Goal: Contribute content: Contribute content

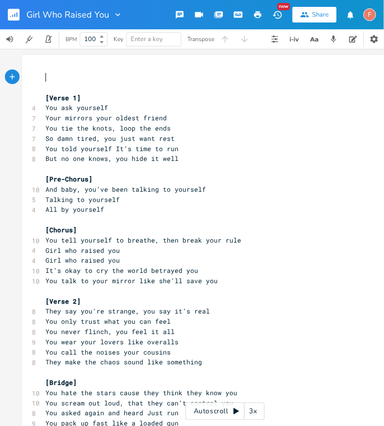
click at [229, 115] on pre "Your mirrors your oldest friend" at bounding box center [219, 118] width 353 height 10
click at [167, 111] on pre "You ask yourself" at bounding box center [219, 108] width 353 height 10
click at [183, 117] on pre "Your mirrors your oldest friend" at bounding box center [219, 118] width 353 height 10
click at [115, 107] on pre "You ask yourself" at bounding box center [219, 108] width 353 height 10
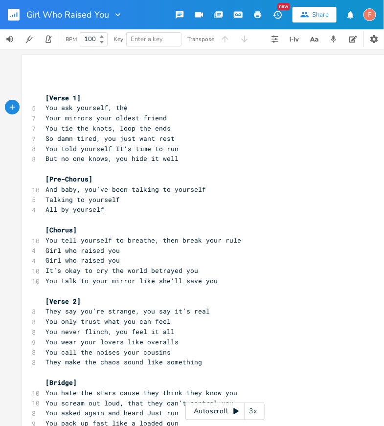
scroll to position [0, 13]
type textarea ", the hardest"
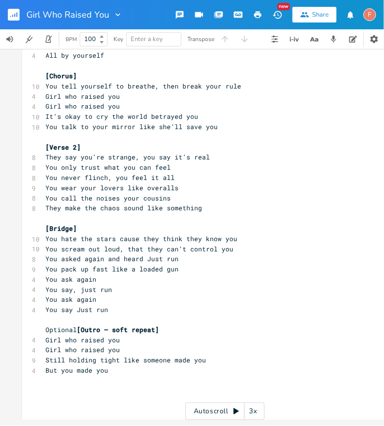
scroll to position [0, 0]
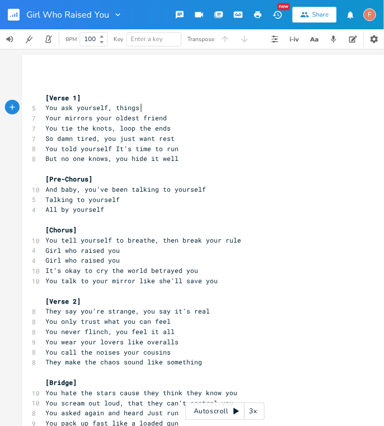
type textarea ", things y"
type textarea "why"
type textarea "the deepest questio"
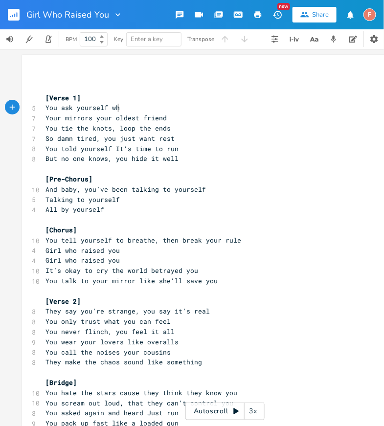
scroll to position [0, 13]
type textarea "why"
type textarea "to make amends"
click at [124, 120] on span "Your mirrors your oldest friend" at bounding box center [105, 117] width 121 height 9
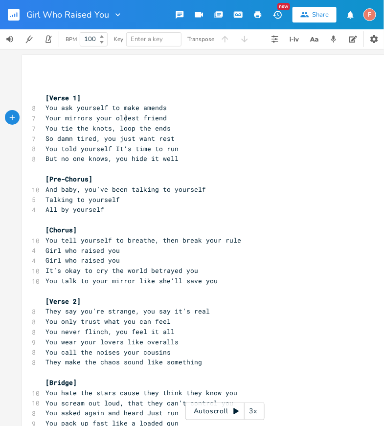
click at [124, 120] on span "Your mirrors your oldest friend" at bounding box center [105, 117] width 121 height 9
type textarea "oly"
type textarea "nly"
click at [194, 103] on pre "You ask yourself to make amends" at bounding box center [219, 108] width 353 height 10
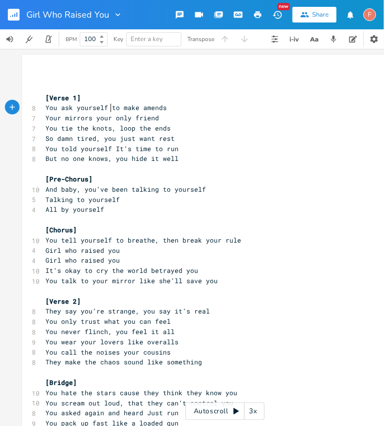
type textarea "to make amends"
drag, startPoint x: 107, startPoint y: 109, endPoint x: 233, endPoint y: 109, distance: 125.6
click at [233, 109] on pre "You ask yourself to make amends" at bounding box center [219, 108] width 353 height 10
click at [61, 108] on span "You ask yourself to make amends" at bounding box center [105, 107] width 121 height 9
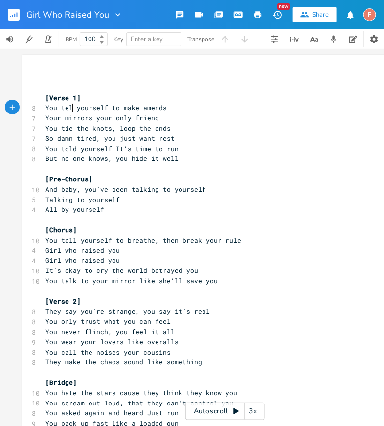
type textarea "tell"
drag, startPoint x: 112, startPoint y: 109, endPoint x: 205, endPoint y: 109, distance: 93.3
click at [205, 109] on pre "You tell yourself to make amends" at bounding box center [219, 108] width 353 height 10
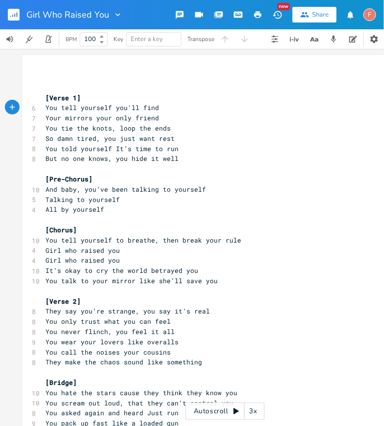
type textarea "you'll find"
type textarea "You tell yourself you'll find Your mirrors your only friend"
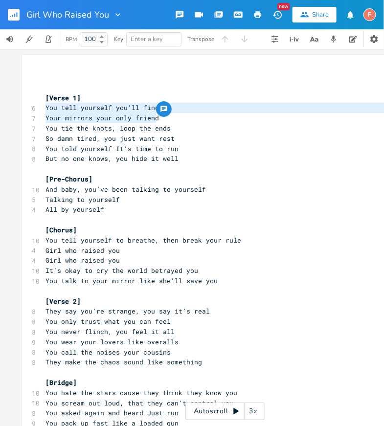
drag, startPoint x: 189, startPoint y: 120, endPoint x: 14, endPoint y: 111, distance: 174.6
click at [14, 111] on div "You tell yourself you'll find Your mirrors your only friend x ​ ​ [Verse 1] 6 Y…" at bounding box center [225, 237] width 450 height 377
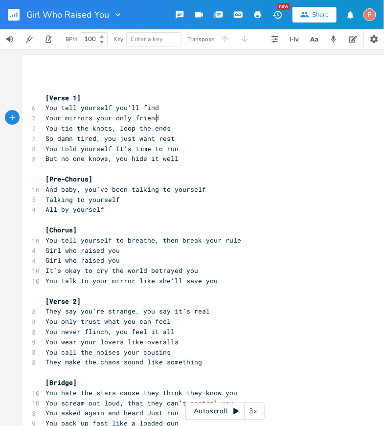
click at [261, 121] on pre "Your mirrors your only friend" at bounding box center [219, 118] width 353 height 10
type textarea "you'll find"
drag, startPoint x: 111, startPoint y: 108, endPoint x: 167, endPoint y: 108, distance: 56.2
click at [167, 108] on pre "You tell yourself you'll find" at bounding box center [219, 108] width 353 height 10
click at [179, 108] on pre "You tell yourself you'll find" at bounding box center [219, 108] width 353 height 10
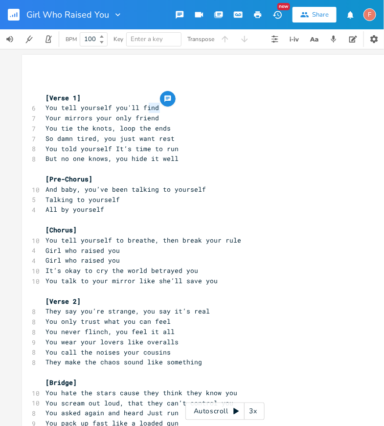
type textarea "d"
drag, startPoint x: 204, startPoint y: 107, endPoint x: 183, endPoint y: 110, distance: 21.2
click at [183, 110] on pre "You tell yourself you'll find" at bounding box center [219, 108] width 353 height 10
type textarea "find"
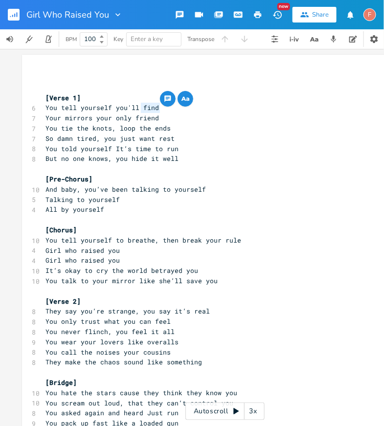
drag, startPoint x: 137, startPoint y: 107, endPoint x: 185, endPoint y: 107, distance: 47.4
click at [185, 107] on pre "You tell yourself you'll find" at bounding box center [219, 108] width 353 height 10
click at [188, 107] on pre "You tell yourself you'll find" at bounding box center [219, 108] width 353 height 10
type textarea "yourself you'll find"
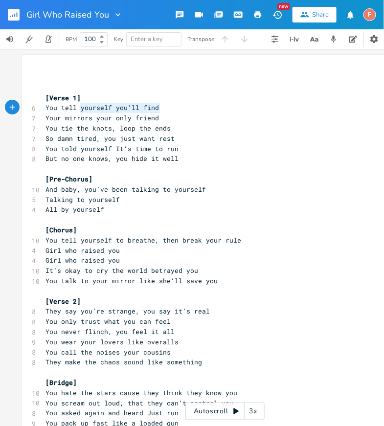
drag, startPoint x: 78, startPoint y: 107, endPoint x: 276, endPoint y: 108, distance: 197.9
click at [276, 108] on pre "You tell yourself you'll find" at bounding box center [219, 108] width 353 height 10
click at [241, 108] on pre "You tell yourself you'll find" at bounding box center [219, 108] width 353 height 10
click at [169, 110] on pre "You tell yourself you'll find" at bounding box center [219, 108] width 353 height 10
type textarea "'ll find"
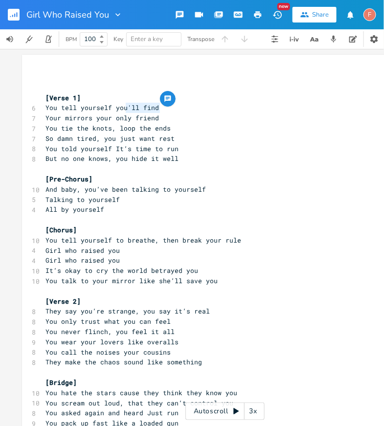
drag, startPoint x: 124, startPoint y: 108, endPoint x: 160, endPoint y: 109, distance: 35.7
click at [160, 109] on pre "You tell yourself you'll find" at bounding box center [219, 108] width 353 height 10
click at [100, 110] on span "You tell yourself you'll find" at bounding box center [101, 107] width 113 height 9
type textarea "tell yourself you'll find"
drag, startPoint x: 59, startPoint y: 107, endPoint x: 186, endPoint y: 107, distance: 126.5
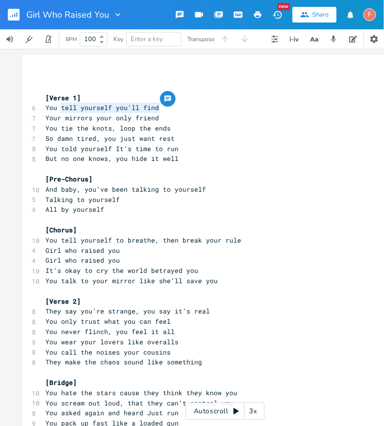
click at [186, 107] on pre "You tell yourself you'll find" at bounding box center [219, 108] width 353 height 10
click at [180, 112] on pre "You tell yourself you'll find" at bounding box center [219, 108] width 353 height 10
drag, startPoint x: 119, startPoint y: 108, endPoint x: 226, endPoint y: 107, distance: 107.0
click at [227, 108] on pre "You tell yourself you'll find" at bounding box center [219, 108] width 353 height 10
type textarea "u won't pretdn"
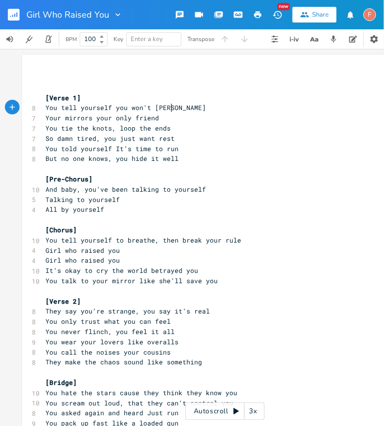
scroll to position [0, 10]
type textarea "end"
click at [79, 118] on span "Your mirrors your only friend" at bounding box center [101, 117] width 113 height 9
type textarea "mirrors"
click at [79, 118] on span "Your mirrors your only friend" at bounding box center [101, 117] width 113 height 9
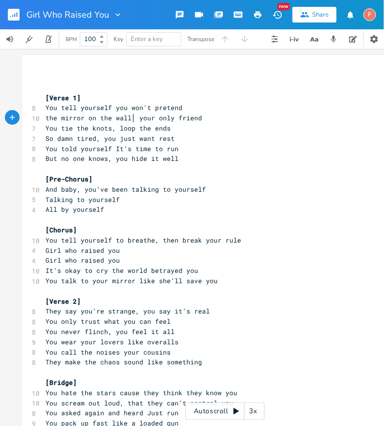
scroll to position [0, 69]
type textarea "the mirror on the wall is"
click at [172, 135] on pre "So damn tired, you just want rest" at bounding box center [219, 138] width 353 height 10
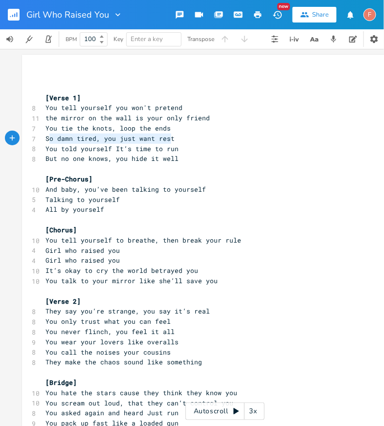
type textarea "So damn tired, you just want rest"
drag, startPoint x: 200, startPoint y: 136, endPoint x: 43, endPoint y: 137, distance: 157.3
click at [43, 137] on pre "So damn tired, you just want rest" at bounding box center [219, 138] width 353 height 10
click at [182, 161] on pre "But no one knows, you hide it well" at bounding box center [219, 158] width 353 height 10
type textarea "well"
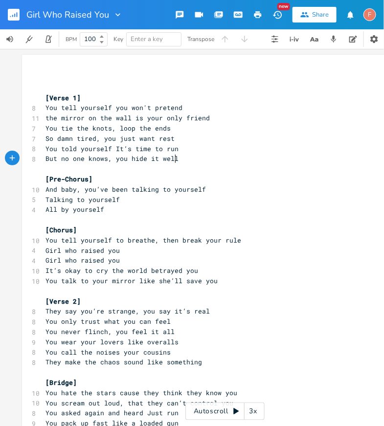
click at [182, 161] on pre "But no one knows, you hide it well" at bounding box center [219, 158] width 353 height 10
click at [185, 161] on pre "But no one knows, you hide it well" at bounding box center [219, 158] width 353 height 10
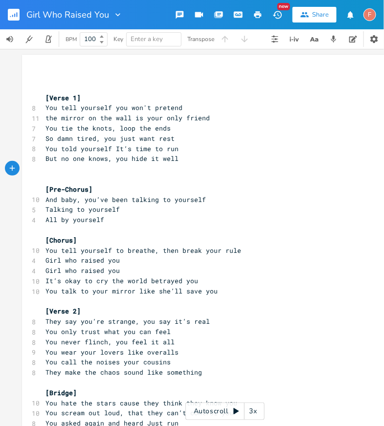
paste textarea
click at [92, 170] on span "So damn tired, you just want rest" at bounding box center [109, 168] width 129 height 9
type textarea "gicr"
type textarea "rl"
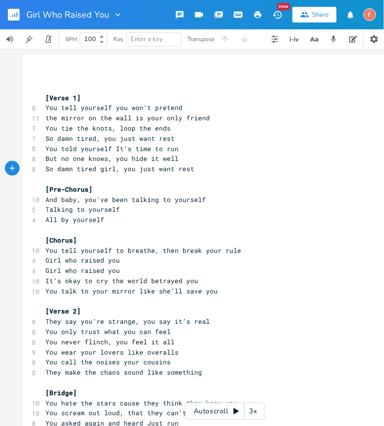
click at [206, 174] on pre "​" at bounding box center [219, 179] width 353 height 10
click at [196, 169] on pre "So damn tired girl, you just want rest" at bounding box center [219, 169] width 353 height 10
type textarea "girl"
click at [220, 209] on pre "Talking to yourself" at bounding box center [219, 209] width 353 height 10
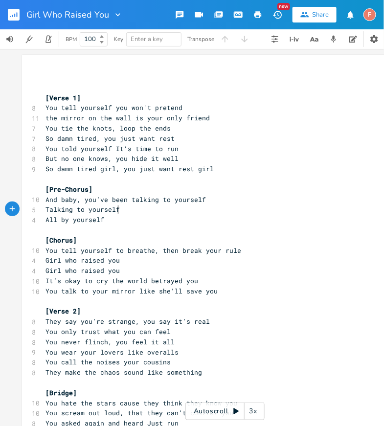
click at [220, 198] on pre "And baby, you’ve been talking to yourself" at bounding box center [219, 199] width 353 height 10
type textarea "everyday"
click at [181, 205] on pre "Talking to yourself" at bounding box center [219, 209] width 353 height 10
click at [260, 197] on pre "And baby, you’ve been talking to yourself everyday" at bounding box center [219, 199] width 353 height 10
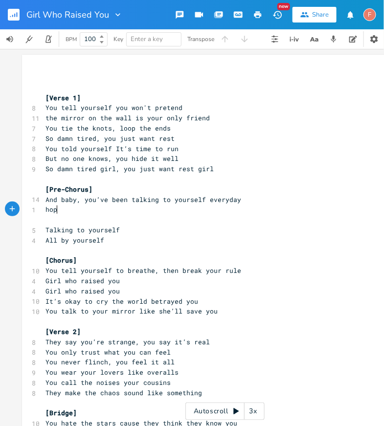
type textarea "hopii"
type textarea "ng f"
type textarea "maybe one more time and"
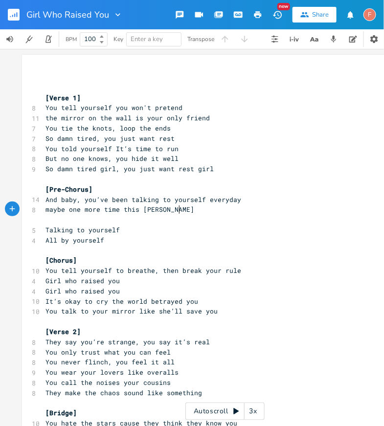
type textarea "this will change"
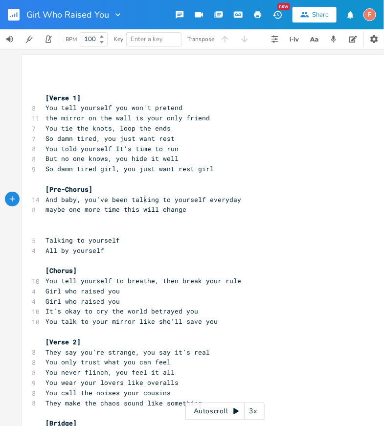
click at [142, 198] on span "And baby, you’ve been talking to yourself everyday" at bounding box center [142, 199] width 195 height 9
drag, startPoint x: 120, startPoint y: 210, endPoint x: 204, endPoint y: 212, distance: 83.6
click at [204, 212] on pre "maybe one more time this will change" at bounding box center [219, 209] width 353 height 10
type textarea "and it will all go away"
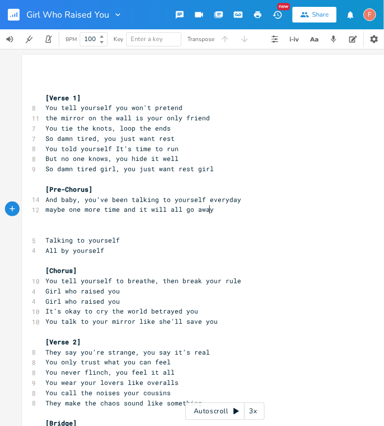
click at [249, 214] on pre "maybe one more time and it will all go away" at bounding box center [219, 209] width 353 height 10
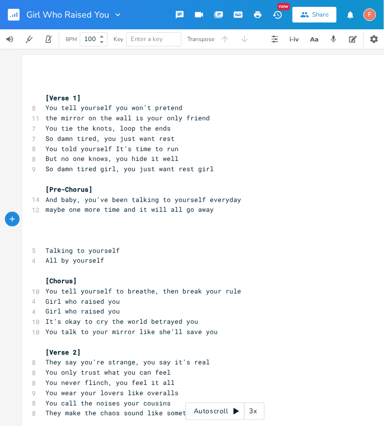
click at [153, 207] on span "maybe one more time and it will all go away" at bounding box center [129, 209] width 168 height 9
type textarea "will"
click at [153, 207] on span "maybe one more time and it will all go away" at bounding box center [129, 209] width 168 height 9
type textarea "'ll"
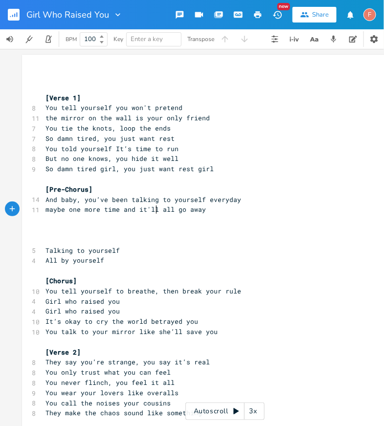
click at [45, 210] on span "maybe one more time and it'll all go away" at bounding box center [125, 209] width 160 height 9
type textarea "like"
click at [234, 210] on pre "like maybe one more time and it'll all go away" at bounding box center [219, 209] width 353 height 10
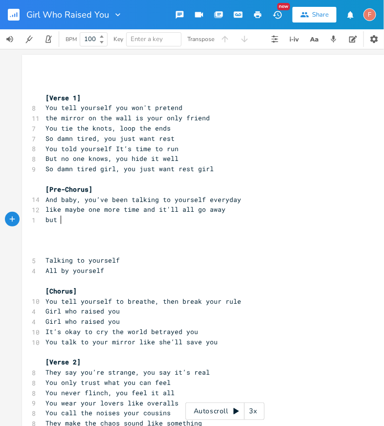
scroll to position [0, 14]
type textarea "but y"
click at [124, 217] on pre "but" at bounding box center [219, 219] width 353 height 10
click at [164, 220] on pre "but" at bounding box center [219, 219] width 353 height 10
click at [43, 97] on pre "[Verse 1]" at bounding box center [219, 98] width 353 height 10
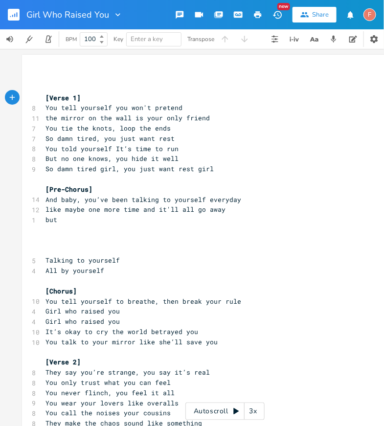
click at [205, 107] on pre "You tell yourself you won't pretend" at bounding box center [219, 108] width 353 height 10
click at [223, 114] on pre "the mirror on the wall is your only friend" at bounding box center [219, 118] width 353 height 10
click at [235, 118] on pre "the mirror on the wall is your only friend" at bounding box center [219, 118] width 353 height 10
type textarea "won't"
drag, startPoint x: 127, startPoint y: 108, endPoint x: 144, endPoint y: 107, distance: 17.1
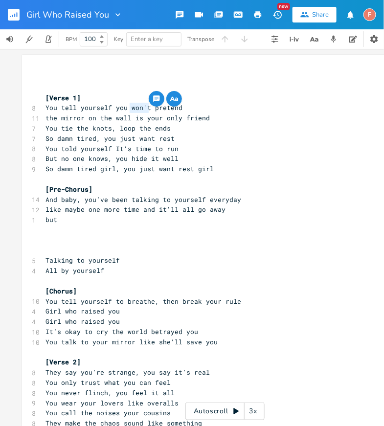
click at [144, 107] on span "You tell yourself you won't pretend" at bounding box center [113, 107] width 137 height 9
type textarea "'ll stop"
click at [190, 109] on pre "You tell yourself you'll stop pretend" at bounding box center [219, 108] width 353 height 10
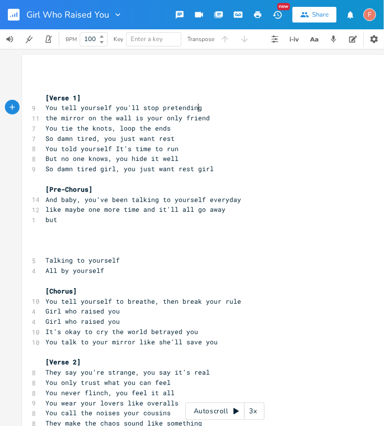
type textarea "ing"
click at [45, 130] on span "You tie the knots, loop the ends" at bounding box center [107, 128] width 125 height 9
click at [45, 129] on span "You tie the knots, loop the ends" at bounding box center [107, 128] width 125 height 9
click at [149, 107] on span "You tell yourself you'll stop pretending" at bounding box center [123, 107] width 156 height 9
type textarea "stop"
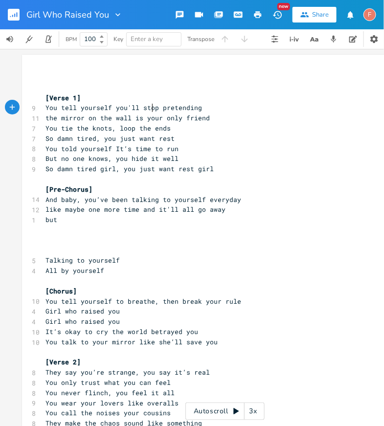
click at [149, 107] on span "You tell yourself you'll stop pretending" at bounding box center [123, 107] width 156 height 9
click at [144, 110] on span "You tell yourself you'll stop pretending" at bounding box center [123, 107] width 156 height 9
type textarea "you"
drag, startPoint x: 111, startPoint y: 109, endPoint x: 122, endPoint y: 109, distance: 10.8
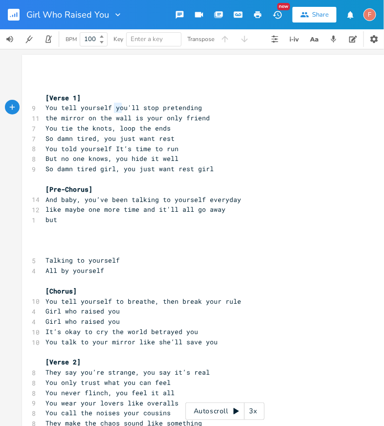
click at [121, 109] on span "You tell yourself you'll stop pretending" at bounding box center [123, 107] width 156 height 9
click at [126, 109] on span "You tell yourself you'll stop pretending" at bounding box center [123, 107] width 156 height 9
type textarea "you'll"
drag, startPoint x: 135, startPoint y: 108, endPoint x: 110, endPoint y: 106, distance: 25.0
click at [110, 106] on span "You tell yourself you'll stop pretending" at bounding box center [123, 107] width 156 height 9
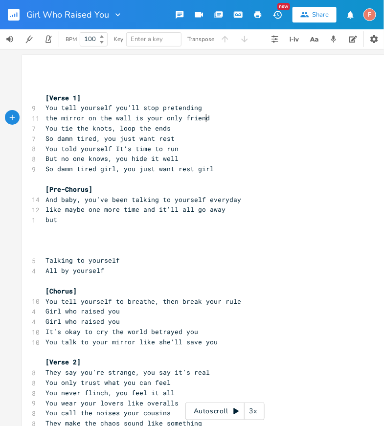
click at [231, 113] on pre "the mirror on the wall is your only friend" at bounding box center [219, 118] width 353 height 10
type textarea "and"
click at [220, 105] on pre "You tell yourself you'll stop pretending" at bounding box center [219, 108] width 353 height 10
click at [128, 107] on span "You tell yourself you'll stop pretending" at bounding box center [123, 107] width 156 height 9
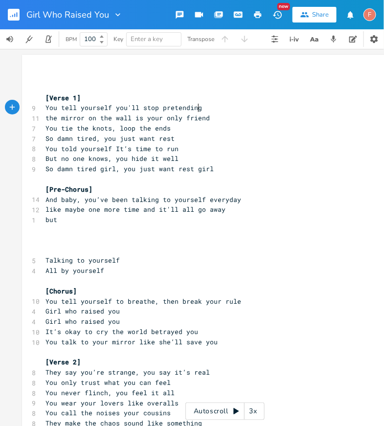
type textarea "ll"
click at [128, 107] on span "You tell yourself you'll stop pretending" at bounding box center [123, 107] width 156 height 9
type textarea "to"
click at [131, 109] on span "You tell yourself to stop pretending" at bounding box center [115, 107] width 141 height 9
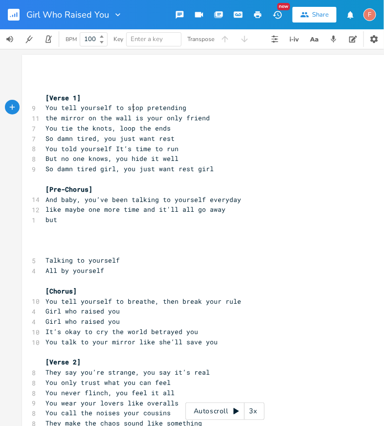
type textarea "stop"
click at [131, 109] on span "You tell yourself to stop pretending" at bounding box center [115, 107] width 141 height 9
type textarea "ll"
type textarea "won't"
click at [248, 109] on pre "You tell yourself you won't pretend" at bounding box center [219, 108] width 353 height 10
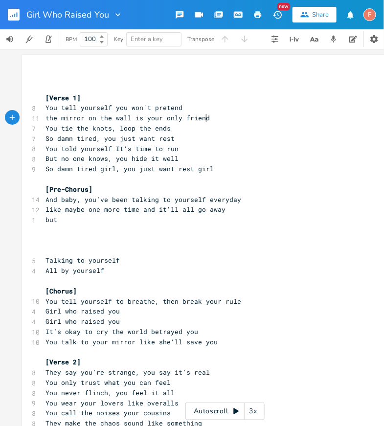
click at [264, 122] on pre "the mirror on the wall is your only friend" at bounding box center [219, 118] width 353 height 10
click at [66, 146] on span "You told yourself It’s time to run" at bounding box center [111, 148] width 133 height 9
type textarea "tell"
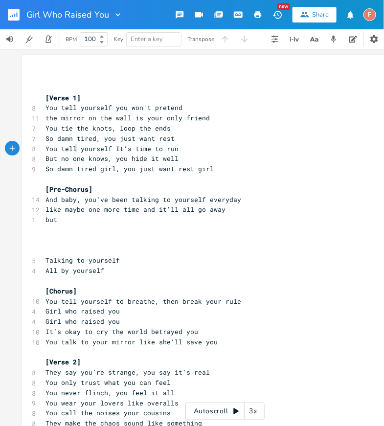
click at [110, 160] on span "But no one knows, you hide it well" at bounding box center [111, 158] width 133 height 9
type textarea "cause"
click at [107, 160] on span "But no one knows, cause you hide it well" at bounding box center [123, 158] width 156 height 9
click at [45, 170] on span "So damn tired girl, you just want rest girl" at bounding box center [129, 168] width 168 height 9
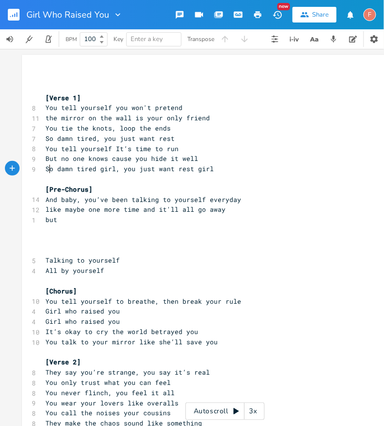
click at [45, 170] on span "So damn tired girl, you just want rest girl" at bounding box center [129, 168] width 168 height 9
type textarea "you're so"
click at [258, 164] on pre "you're so damn tired girl, you just want rest girl" at bounding box center [219, 169] width 353 height 10
click at [117, 222] on pre "but" at bounding box center [219, 219] width 353 height 10
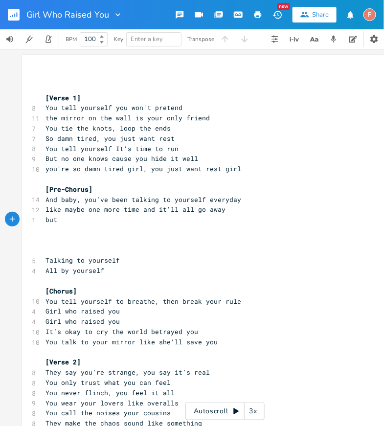
click at [175, 219] on pre "but" at bounding box center [219, 219] width 353 height 10
click at [186, 225] on pre "​" at bounding box center [219, 230] width 353 height 10
type textarea "at"
type textarea "some neve"
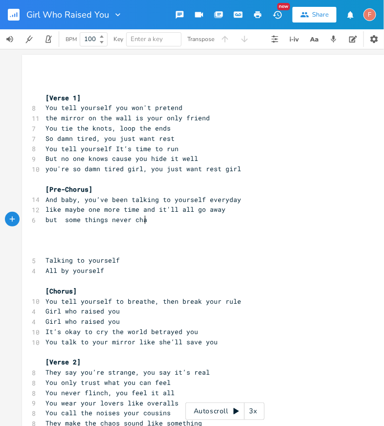
type textarea "things never chatge"
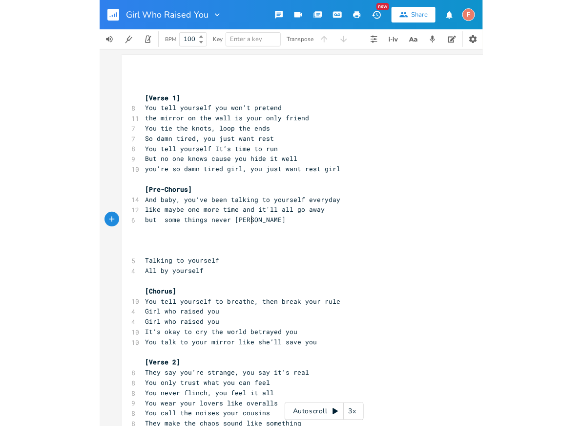
scroll to position [0, 10]
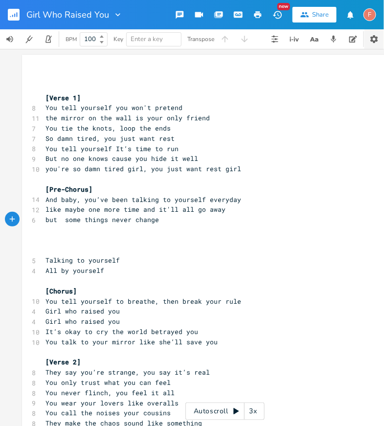
type textarea "nge"
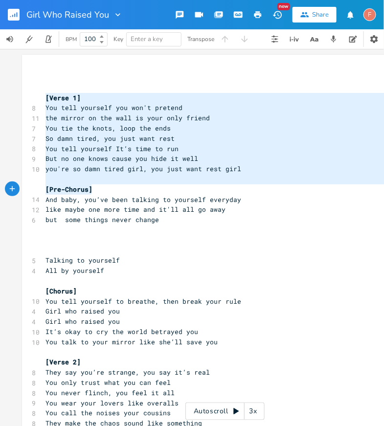
type textarea "[Verse 1] You tell yourself you won't pretend the mirror on the wall is your on…"
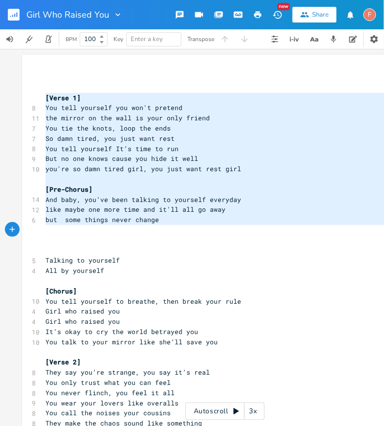
drag, startPoint x: 42, startPoint y: 98, endPoint x: 228, endPoint y: 226, distance: 226.3
click at [228, 226] on div "​ ​ [Verse 1] 8 You tell yourself you won't pretend 11 the mirror on the wall i…" at bounding box center [219, 346] width 353 height 549
click at [217, 227] on pre "​" at bounding box center [219, 230] width 353 height 10
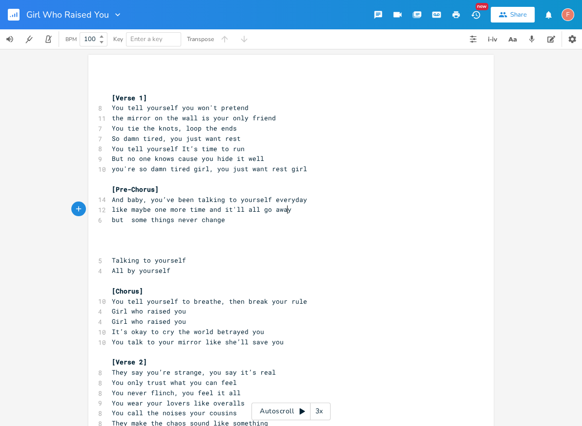
click at [313, 209] on pre "like maybe one more time and it'll all go away" at bounding box center [286, 209] width 353 height 10
click at [270, 219] on pre "but some things never change" at bounding box center [286, 219] width 353 height 10
click at [278, 218] on pre "but some things never change" at bounding box center [286, 219] width 353 height 10
click at [236, 225] on pre "​" at bounding box center [286, 230] width 353 height 10
click at [125, 221] on span "but some things never change" at bounding box center [168, 219] width 113 height 9
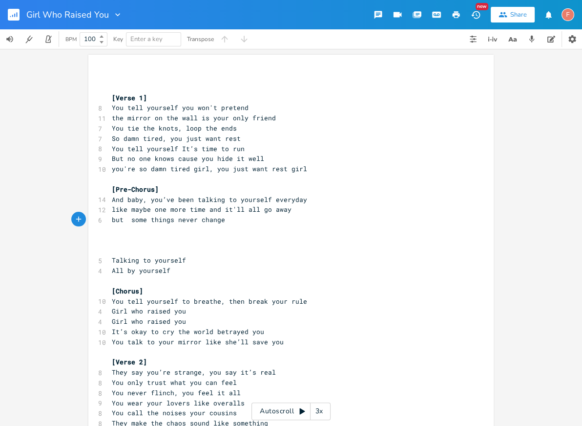
type textarea "n"
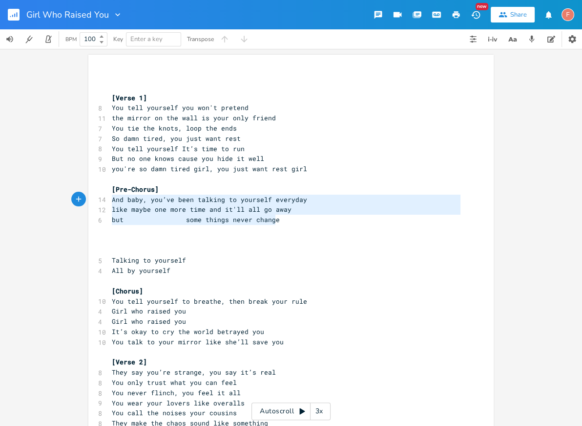
click at [91, 202] on div "And baby, you’ve been talking to yourself everyday like maybe one more time and…" at bounding box center [291, 345] width 406 height 580
type textarea "And baby, you’ve been talking to yourself everyday like maybe one more time and…"
click at [175, 214] on pre "like maybe one more time and it'll all go away" at bounding box center [286, 209] width 353 height 10
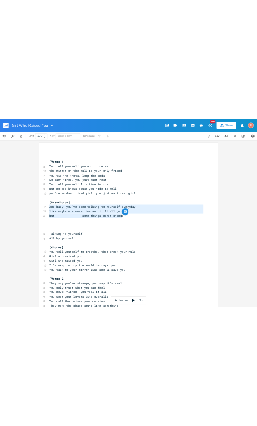
scroll to position [0, 0]
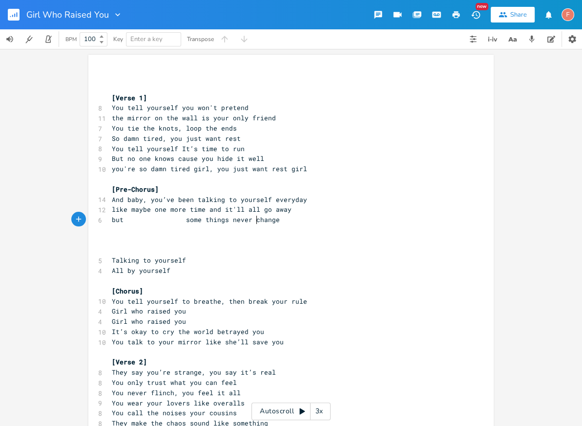
click at [256, 215] on span "but some things never change" at bounding box center [196, 219] width 168 height 9
click at [292, 217] on pre "but some things never change" at bounding box center [286, 219] width 353 height 10
drag, startPoint x: 122, startPoint y: 219, endPoint x: 153, endPoint y: 219, distance: 30.8
click at [153, 219] on span "but some things never change" at bounding box center [196, 219] width 168 height 9
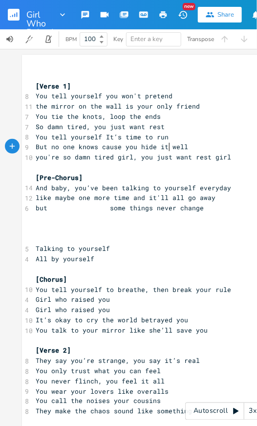
click at [168, 145] on span "But no one knows cause you hide it well" at bounding box center [112, 146] width 152 height 9
click at [120, 117] on span "You tie the knots, loop the ends" at bounding box center [98, 116] width 125 height 9
click at [53, 118] on span "You tie the knots, loop the ends" at bounding box center [98, 116] width 125 height 9
type textarea "lol"
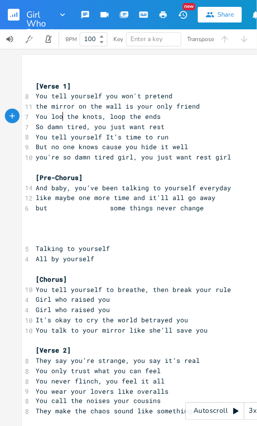
type textarea "op"
click at [118, 114] on span "You loop the knots, loop the ends" at bounding box center [100, 116] width 129 height 9
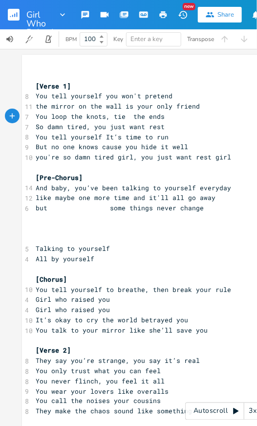
type textarea "tie"
click at [135, 215] on pre "​" at bounding box center [225, 218] width 382 height 10
click at [127, 118] on span "You loop the knots, tie the ends" at bounding box center [100, 116] width 129 height 9
click at [179, 116] on pre "You loop the knots, tie the ends" at bounding box center [225, 116] width 382 height 10
click at [130, 116] on span "You loop the knots, tie the ends" at bounding box center [98, 116] width 125 height 9
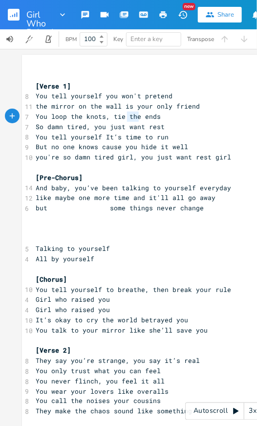
click at [130, 116] on span "You loop the knots, tie the ends" at bounding box center [98, 116] width 125 height 9
type textarea "loose"
click at [204, 116] on pre "You loop the knots, tie loose ends" at bounding box center [225, 116] width 382 height 10
type textarea "nots,"
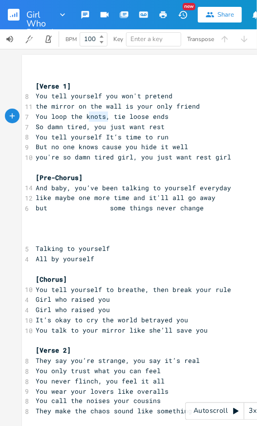
drag, startPoint x: 104, startPoint y: 118, endPoint x: 88, endPoint y: 121, distance: 16.0
click at [88, 121] on div "​ ​ [Verse 1] 8 You tell yourself you won't pretend 11 the mirror on the wall i…" at bounding box center [225, 335] width 382 height 549
click at [66, 117] on span "You loop the knots, tie loose ends" at bounding box center [102, 116] width 133 height 9
click at [78, 145] on span "But no one knows cause you hide it well" at bounding box center [112, 146] width 152 height 9
click at [70, 128] on span "So damn tired, you just want rest" at bounding box center [100, 126] width 129 height 9
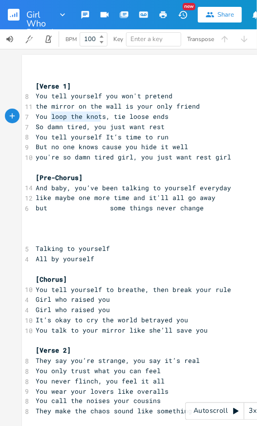
type textarea "loop the knots"
drag, startPoint x: 47, startPoint y: 117, endPoint x: 100, endPoint y: 118, distance: 52.3
click at [100, 118] on span "You loop the knots, tie loose ends" at bounding box center [102, 116] width 133 height 9
click at [157, 117] on span "You loop the knots, tie loose ends" at bounding box center [102, 116] width 133 height 9
type textarea "loop the knots,"
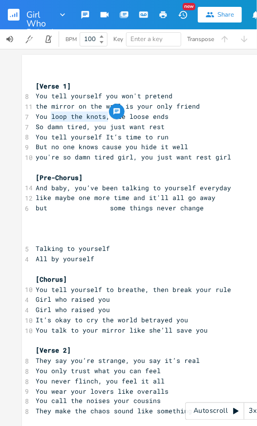
drag, startPoint x: 104, startPoint y: 119, endPoint x: 48, endPoint y: 116, distance: 55.3
click at [48, 116] on span "You loop the knots, tie loose ends" at bounding box center [102, 116] width 133 height 9
click at [92, 125] on span "So damn tired, you just want rest" at bounding box center [100, 126] width 129 height 9
type textarea "loop the knots"
drag, startPoint x: 48, startPoint y: 117, endPoint x: 100, endPoint y: 117, distance: 51.8
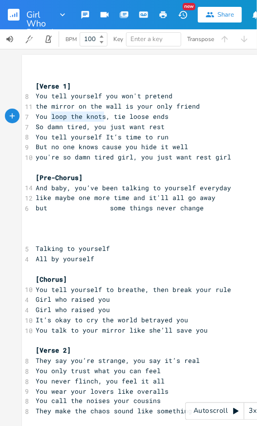
click at [100, 117] on span "You loop the knots, tie loose ends" at bounding box center [102, 116] width 133 height 9
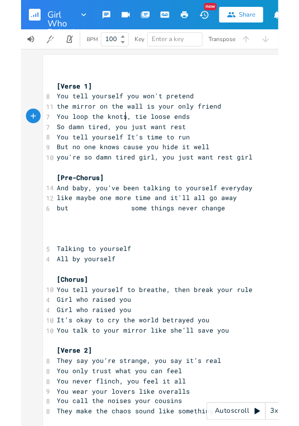
scroll to position [0, 0]
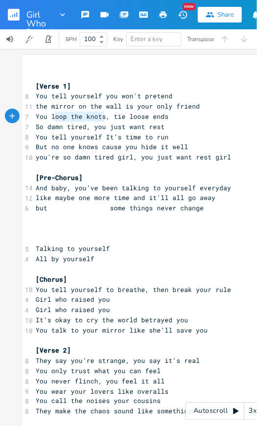
type textarea "loop the knots"
drag, startPoint x: 101, startPoint y: 117, endPoint x: 48, endPoint y: 117, distance: 52.8
click at [48, 117] on span "You loop the knots, tie loose ends" at bounding box center [102, 116] width 133 height 9
click at [163, 102] on pre "the mirror on the wall is your only friend" at bounding box center [225, 106] width 382 height 10
type textarea "You loop the knots"
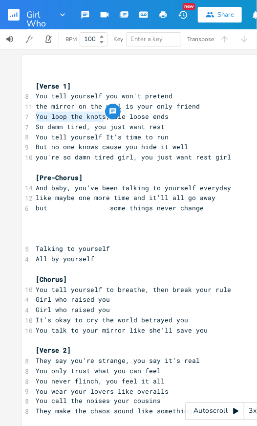
drag, startPoint x: 101, startPoint y: 117, endPoint x: 23, endPoint y: 114, distance: 77.7
click at [34, 114] on div "7 You loop the knots, tie loose ends" at bounding box center [225, 116] width 382 height 10
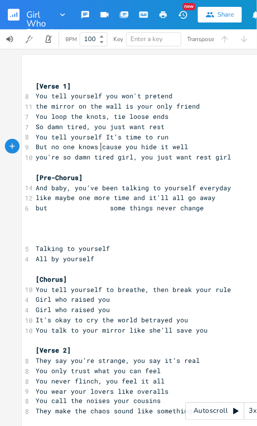
click at [99, 150] on span "But no one knows cause you hide it well" at bounding box center [112, 146] width 152 height 9
type textarea "You loop the knots"
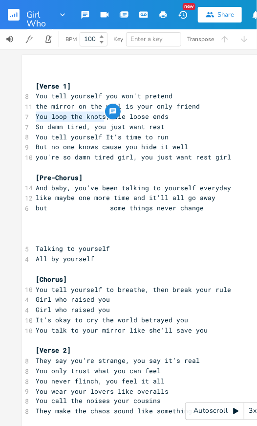
drag, startPoint x: 101, startPoint y: 117, endPoint x: 29, endPoint y: 118, distance: 71.8
click at [29, 118] on div "You loop the knots xxxxxxxxxx ​ ​ [Verse 1] 8 You tell yourself you won't prete…" at bounding box center [225, 334] width 406 height 558
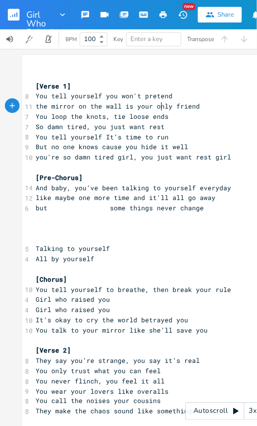
click at [160, 103] on span "the mirror on the wall is your only friend" at bounding box center [118, 106] width 164 height 9
type textarea "You loop the knots"
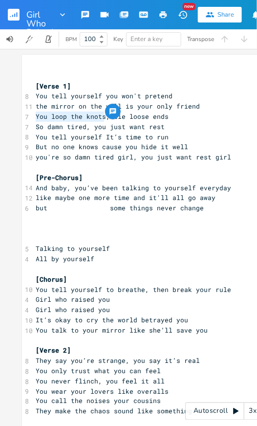
drag, startPoint x: 102, startPoint y: 116, endPoint x: 12, endPoint y: 121, distance: 90.0
click at [12, 121] on div "You loop the knots xxxxxxxxxx ​ ​ [Verse 1] 8 You tell yourself you won't prete…" at bounding box center [225, 237] width 450 height 377
click at [129, 179] on pre "[Pre-Chorus]" at bounding box center [225, 177] width 382 height 10
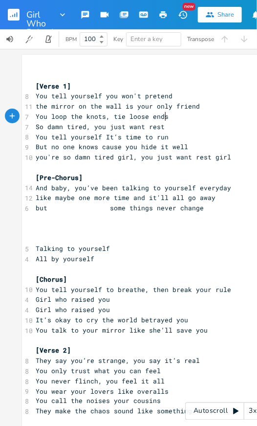
click at [177, 118] on pre "You loop the knots, tie loose ends" at bounding box center [225, 116] width 382 height 10
click at [187, 130] on pre "So damn tired, you just want rest" at bounding box center [225, 127] width 382 height 10
click at [185, 112] on pre "You loop the knots, tie loose ends" at bounding box center [225, 116] width 382 height 10
click at [193, 128] on pre "So damn tired, you just want rest" at bounding box center [225, 127] width 382 height 10
click at [205, 137] on pre "You tell yourself It’s time to run" at bounding box center [225, 137] width 382 height 10
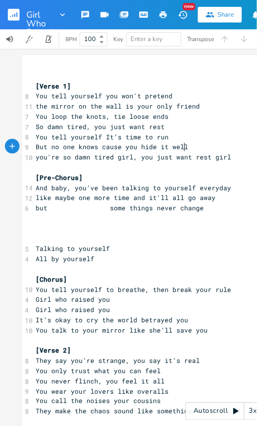
click at [224, 144] on pre "But no one knows cause you hide it well" at bounding box center [225, 147] width 382 height 10
click at [94, 124] on span "So damn tired, you just want rest" at bounding box center [100, 126] width 129 height 9
click at [62, 108] on span "the mirror on the wall is your only friend" at bounding box center [118, 106] width 164 height 9
click at [91, 117] on span "You loop the knots, tie loose ends" at bounding box center [102, 116] width 133 height 9
click at [102, 117] on span "You loop the knots, tie loose ends" at bounding box center [102, 116] width 133 height 9
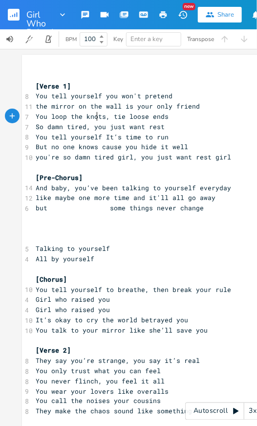
click at [93, 116] on span "You loop the knots, tie loose ends" at bounding box center [102, 116] width 133 height 9
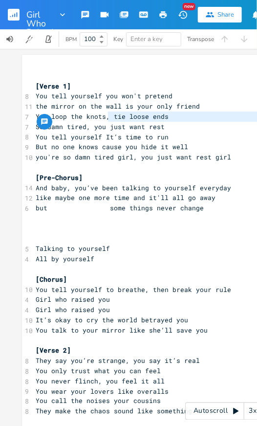
type textarea "You loop the knots,"
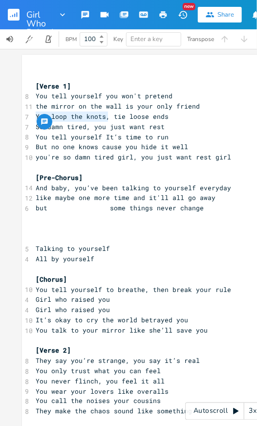
drag, startPoint x: 105, startPoint y: 118, endPoint x: 0, endPoint y: 118, distance: 104.6
click at [0, 118] on div "You loop the knots, xxxxxxxxxx ​ ​ [Verse 1] 8 You tell yourself you won't pret…" at bounding box center [225, 237] width 450 height 377
click at [87, 138] on span "You tell yourself It’s time to run" at bounding box center [102, 136] width 133 height 9
type textarea "loop the knots,"
drag, startPoint x: 105, startPoint y: 118, endPoint x: 47, endPoint y: 116, distance: 57.2
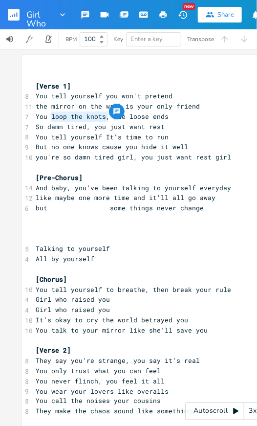
click at [47, 116] on span "You loop the knots, tie loose ends" at bounding box center [102, 116] width 133 height 9
click at [68, 158] on span "you're so damn tired girl, you just want rest girl" at bounding box center [133, 156] width 195 height 9
type textarea "You loop the knots,"
drag, startPoint x: 105, startPoint y: 117, endPoint x: 9, endPoint y: 117, distance: 95.8
click at [9, 117] on div "You loop the knots, xxxxxxxxxx ​ ​ [Verse 1] 8 You tell yourself you won't pret…" at bounding box center [225, 237] width 450 height 377
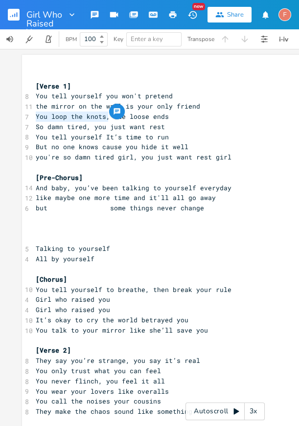
click at [154, 103] on span "the mirror on the wall is your only friend" at bounding box center [118, 106] width 164 height 9
type textarea "you just want rest"
drag, startPoint x: 87, startPoint y: 128, endPoint x: 34, endPoint y: 132, distance: 53.9
click at [34, 132] on div "​ ​ [Verse 1] 8 You tell yourself you won't pretend 11 the mirror on the wall i…" at bounding box center [225, 335] width 382 height 549
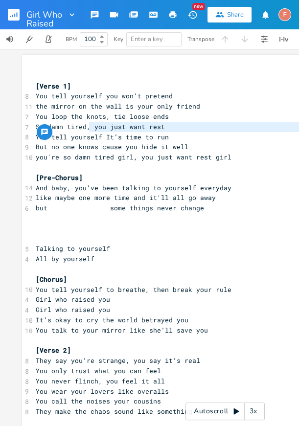
click at [94, 119] on span "You loop the knots, tie loose ends" at bounding box center [102, 116] width 133 height 9
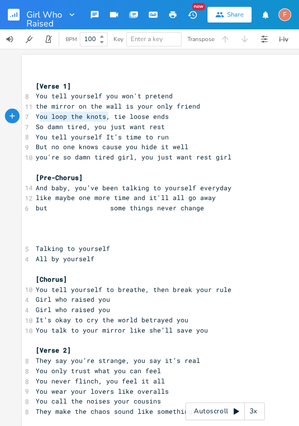
type textarea "You loop the knots,"
drag, startPoint x: 105, startPoint y: 117, endPoint x: 33, endPoint y: 117, distance: 71.8
click at [36, 117] on span "You loop the knots, tie loose ends" at bounding box center [102, 116] width 133 height 9
click at [88, 155] on span "you're so damn tired girl, you just want rest girl" at bounding box center [133, 156] width 195 height 9
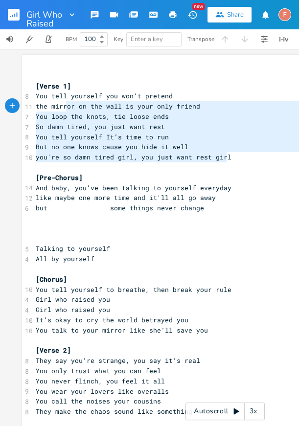
type textarea "You tell yourself you won't pretend the mirror on the wall is your only friend …"
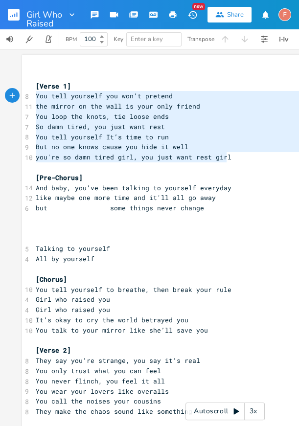
drag, startPoint x: 252, startPoint y: 158, endPoint x: 23, endPoint y: 99, distance: 235.7
click at [34, 99] on div "​ ​ [Verse 1] 8 You tell yourself you won't pretend 11 the mirror on the wall i…" at bounding box center [225, 335] width 382 height 549
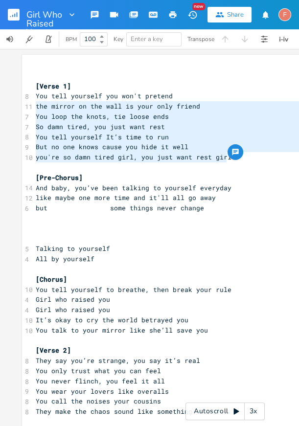
type textarea "You tell yourself you won't pretend the mirror on the wall is your only friend …"
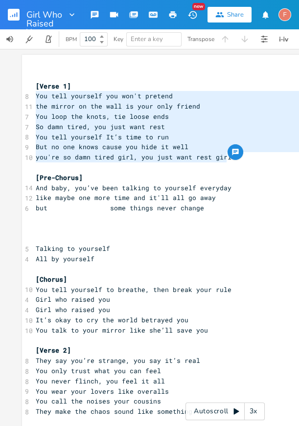
drag, startPoint x: 253, startPoint y: 158, endPoint x: 0, endPoint y: 101, distance: 259.4
click at [0, 101] on div "You tell yourself you won't pretend the mirror on the wall is your only friend …" at bounding box center [225, 237] width 450 height 377
click at [235, 128] on pre "So damn tired, you just want rest" at bounding box center [225, 127] width 382 height 10
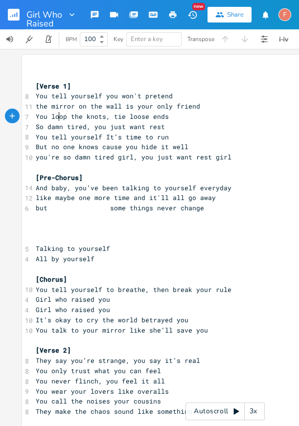
click at [55, 116] on span "You loop the knots, tie loose ends" at bounding box center [102, 116] width 133 height 9
type textarea "tie"
click at [109, 116] on span "You tie the knots, tie loose ends" at bounding box center [100, 116] width 129 height 9
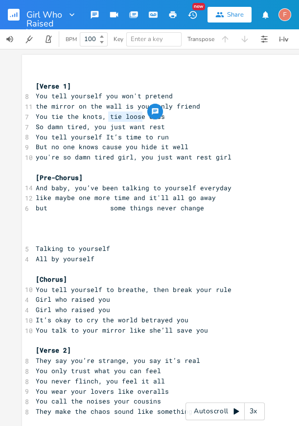
drag, startPoint x: 107, startPoint y: 116, endPoint x: 140, endPoint y: 112, distance: 33.4
click at [140, 112] on div "tie loose x ​ ​ [Verse 1] 8 You tell yourself you won't pretend 11 the mirror o…" at bounding box center [225, 334] width 406 height 558
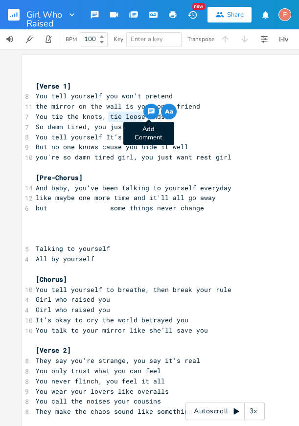
type textarea "o"
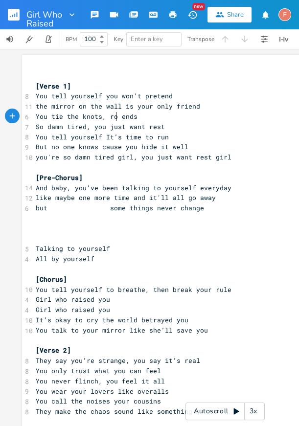
type textarea "roo"
type textarea "loop the"
click at [187, 128] on pre "So damn tired, you just want rest" at bounding box center [225, 127] width 382 height 10
click at [83, 127] on span "So damn tired, you just want rest" at bounding box center [100, 126] width 129 height 9
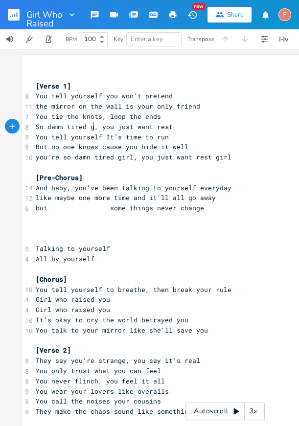
scroll to position [0, 10]
type textarea "girl"
click at [102, 124] on span "So damn tired girl, you just want rest" at bounding box center [110, 126] width 149 height 9
type textarea ", you just want rest"
drag, startPoint x: 102, startPoint y: 128, endPoint x: 251, endPoint y: 128, distance: 149.0
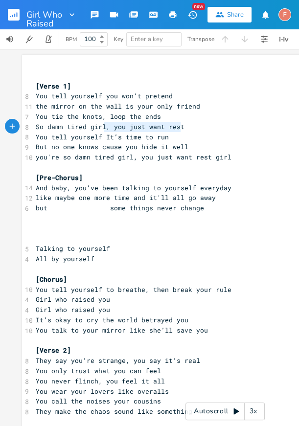
click at [251, 128] on pre "So damn tired girl, you just want rest" at bounding box center [225, 127] width 382 height 10
click at [63, 150] on span "But no one knows cause you hide it well" at bounding box center [112, 146] width 152 height 9
click at [107, 151] on pre "But no one knows cause you hide it well" at bounding box center [225, 147] width 382 height 10
click at [86, 147] on span "But no one knows cause you hide it well" at bounding box center [112, 146] width 152 height 9
type textarea "knows"
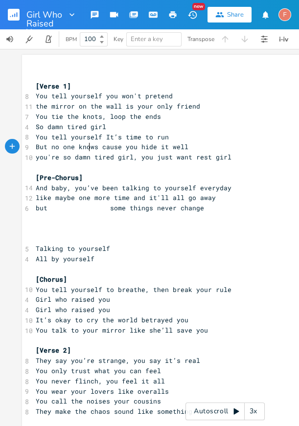
click at [86, 147] on span "But no one knows cause you hide it well" at bounding box center [112, 146] width 152 height 9
click at [172, 149] on span "But no one knows cause you hide it well" at bounding box center [112, 146] width 152 height 9
click at [228, 154] on pre "you're so damn tired girl, you just want rest girl" at bounding box center [225, 157] width 382 height 10
click at [244, 160] on pre "you're so damn tired girl, you just want rest girl" at bounding box center [225, 157] width 382 height 10
click at [138, 156] on span "you're so damn tired girl, you just want rest girl" at bounding box center [133, 156] width 195 height 9
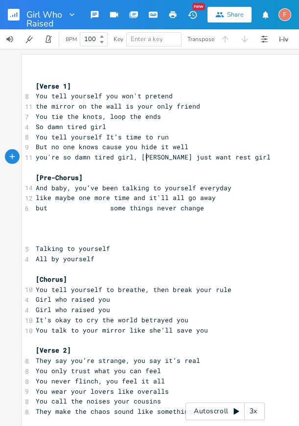
type textarea "yeah"
click at [156, 208] on span "but some things never change" at bounding box center [120, 207] width 168 height 9
click at [227, 205] on pre "but some things never change" at bounding box center [225, 208] width 382 height 10
click at [236, 198] on pre "like maybe one more time and it'll all go away" at bounding box center [225, 198] width 382 height 10
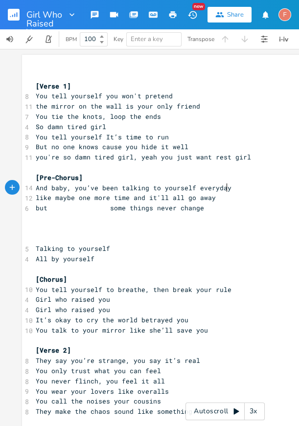
click at [232, 186] on pre "And baby, you’ve been talking to yourself everyday" at bounding box center [225, 188] width 382 height 10
click at [215, 209] on pre "but some things never change" at bounding box center [225, 208] width 382 height 10
click at [247, 205] on pre "but some things never change" at bounding box center [225, 208] width 382 height 10
type textarea "some things never change"
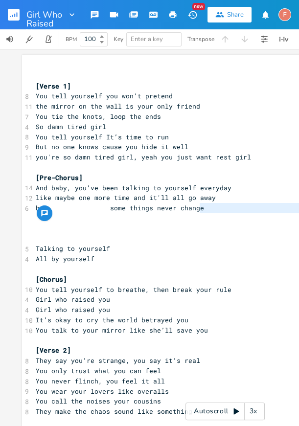
type textarea "but some things never change"
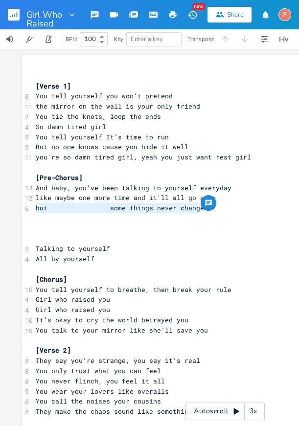
drag, startPoint x: 229, startPoint y: 210, endPoint x: 9, endPoint y: 206, distance: 219.9
click at [9, 206] on div "but some things never change x ​ ​ [Verse 1] 8 You tell yourself you won't pret…" at bounding box center [225, 237] width 450 height 377
click at [125, 206] on span "but some things never change" at bounding box center [120, 207] width 168 height 9
type textarea "but some things never change"
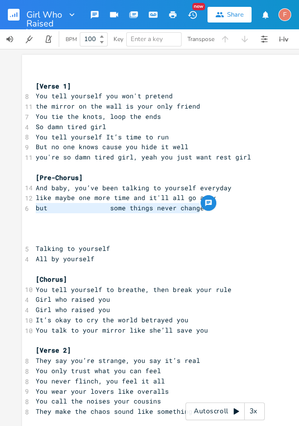
drag, startPoint x: 218, startPoint y: 208, endPoint x: 25, endPoint y: 209, distance: 192.5
click at [34, 209] on div "6 but some things never change" at bounding box center [225, 208] width 382 height 10
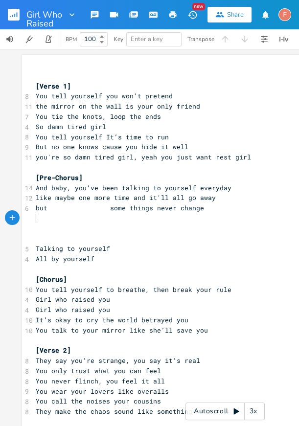
click at [107, 222] on pre "​" at bounding box center [225, 218] width 382 height 10
click at [105, 209] on span "but some things never change" at bounding box center [120, 207] width 168 height 9
click at [222, 206] on pre "but some things never change" at bounding box center [225, 208] width 382 height 10
click at [235, 210] on pre "but some things never change" at bounding box center [225, 208] width 382 height 10
type textarea "but some things never change"
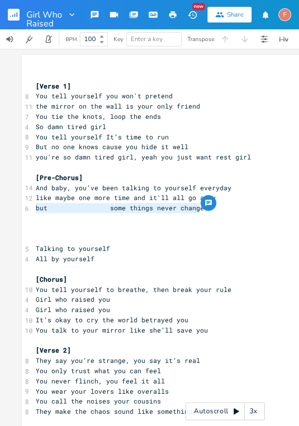
drag, startPoint x: 214, startPoint y: 209, endPoint x: 13, endPoint y: 205, distance: 200.4
click at [13, 205] on div "but some things never change x ​ ​ [Verse 1] 8 You tell yourself you won't pret…" at bounding box center [225, 237] width 450 height 377
click at [95, 203] on pre "but some things never change" at bounding box center [225, 208] width 382 height 10
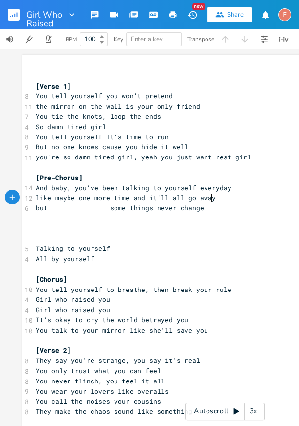
type textarea "one more time and it'll all go away"
drag, startPoint x: 252, startPoint y: 203, endPoint x: 75, endPoint y: 203, distance: 177.4
click at [75, 203] on pre "but some things never change" at bounding box center [225, 208] width 382 height 10
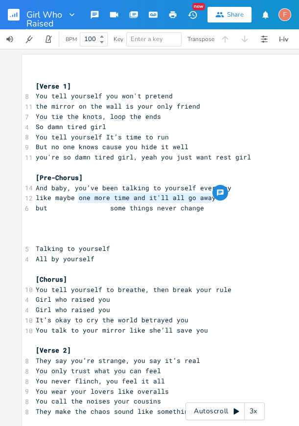
click at [212, 197] on div "button" at bounding box center [220, 193] width 16 height 16
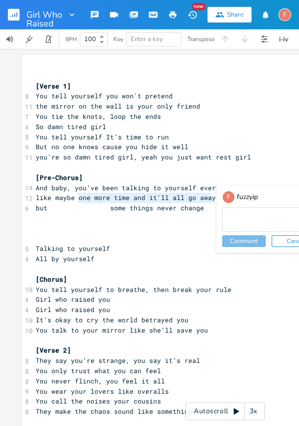
click at [244, 168] on pre "​" at bounding box center [225, 167] width 382 height 10
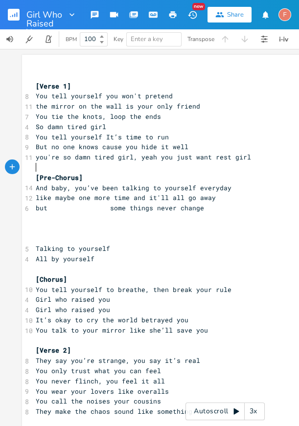
click at [237, 215] on pre "​" at bounding box center [225, 218] width 382 height 10
click at [241, 213] on pre "but some things never change" at bounding box center [225, 208] width 382 height 10
type textarea "some things never change"
type textarea "but some things never change"
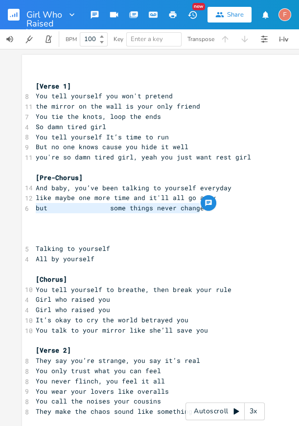
drag, startPoint x: 246, startPoint y: 213, endPoint x: 0, endPoint y: 207, distance: 246.3
click at [0, 207] on div "but some things never change x ​ ​ [Verse 1] 8 You tell yourself you won't pret…" at bounding box center [225, 237] width 450 height 377
click at [131, 207] on span "but some things never change" at bounding box center [120, 207] width 168 height 9
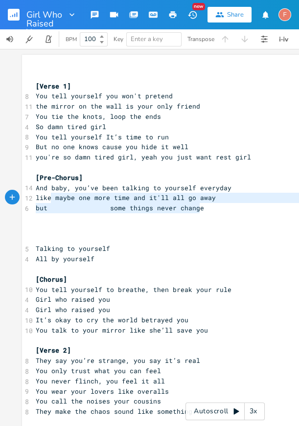
type textarea "t some things never change"
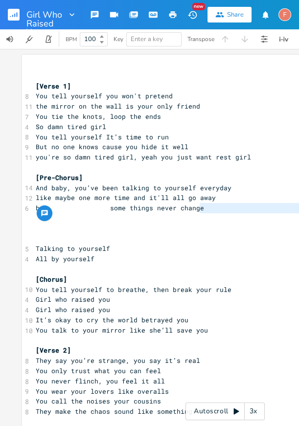
drag, startPoint x: 264, startPoint y: 205, endPoint x: 2, endPoint y: 214, distance: 262.5
click at [2, 214] on div "x ​ ​ [Verse 1] 8 You tell yourself you won't pretend 11 the mirror on the wall…" at bounding box center [225, 237] width 450 height 377
click at [193, 208] on span "but some things never change" at bounding box center [120, 207] width 168 height 9
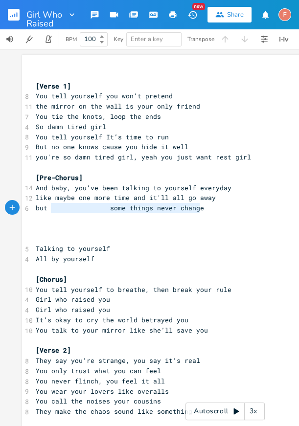
type textarea "but some things never change"
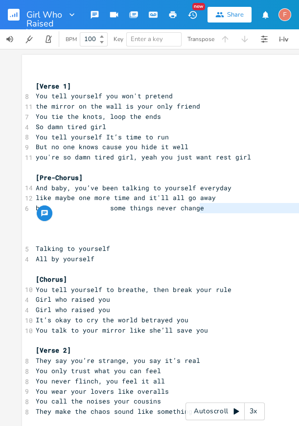
type textarea "but some things never change"
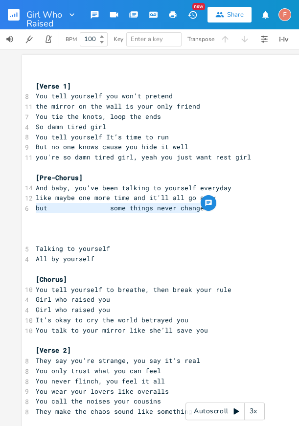
drag, startPoint x: 225, startPoint y: 212, endPoint x: 0, endPoint y: 210, distance: 224.3
click at [0, 210] on div "but some things never change x ​ ​ [Verse 1] 8 You tell yourself you won't pret…" at bounding box center [225, 237] width 450 height 377
click at [211, 211] on pre "but some things never change" at bounding box center [225, 208] width 382 height 10
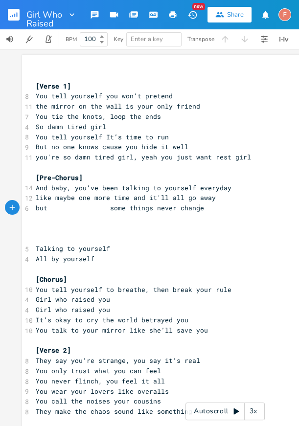
click at [220, 211] on pre "but some things never change" at bounding box center [225, 208] width 382 height 10
click at [206, 211] on pre "but some things never change" at bounding box center [225, 208] width 382 height 10
click at [96, 207] on span "but some things never change" at bounding box center [120, 207] width 168 height 9
click at [48, 205] on span "but some things never change" at bounding box center [120, 207] width 168 height 9
click at [44, 207] on span "but some things never change" at bounding box center [120, 207] width 168 height 9
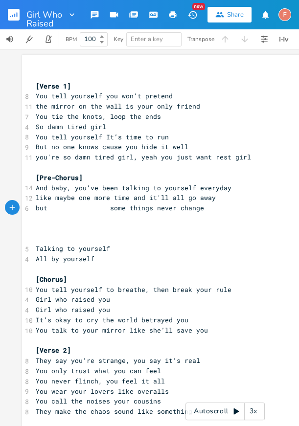
click at [47, 208] on span "but some things never change" at bounding box center [120, 207] width 168 height 9
type textarea "some things never change"
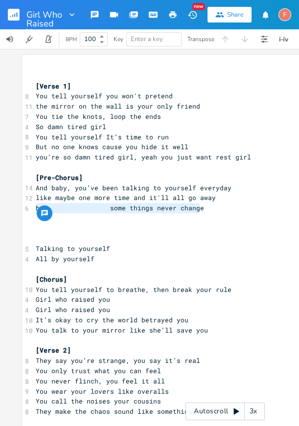
drag, startPoint x: 220, startPoint y: 207, endPoint x: 24, endPoint y: 211, distance: 195.5
click at [34, 211] on div "6 but some things never change" at bounding box center [225, 208] width 382 height 10
type textarea "i"
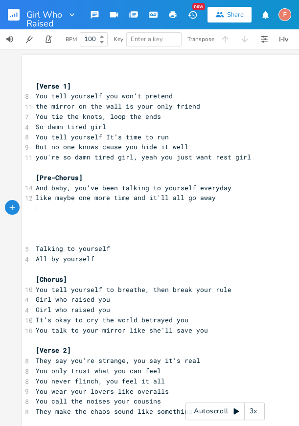
type textarea "d"
type textarea "it doesnt"
type textarea "e"
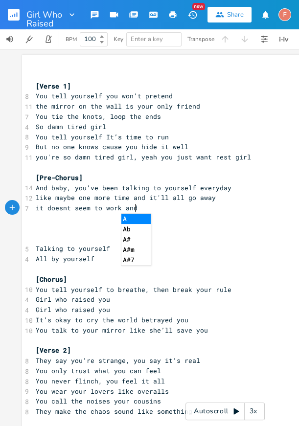
scroll to position [0, 71]
type textarea "oesnt seem to work and"
click at [150, 210] on pre "it doesnt seem to work and" at bounding box center [225, 208] width 382 height 10
type textarea "so you think it"
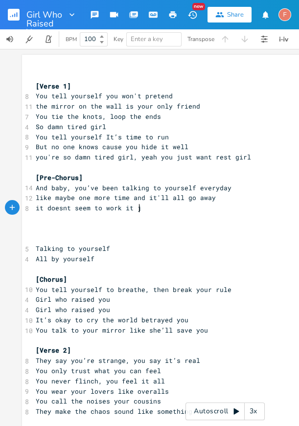
scroll to position [0, 10]
type textarea "it just"
type textarea "they say th"
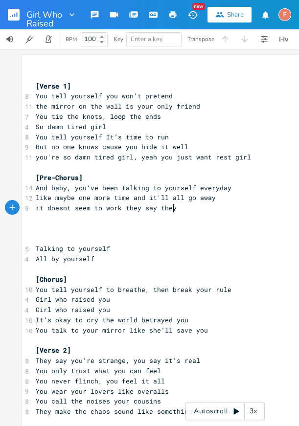
type textarea "they'"
type textarea "hey will stay"
drag, startPoint x: 120, startPoint y: 209, endPoint x: 227, endPoint y: 209, distance: 106.5
click at [227, 209] on pre "it doesnt seem to work they say they will stay" at bounding box center [225, 208] width 382 height 10
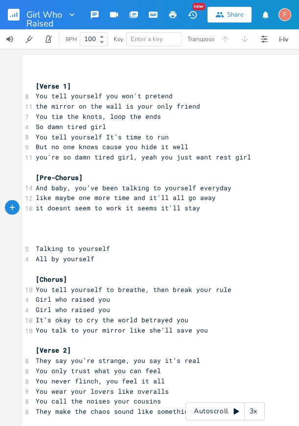
scroll to position [0, 49]
type textarea "it seems it'll stay"
click at [239, 211] on pre "it doesnt seem to work it seems it'll stay" at bounding box center [225, 208] width 382 height 10
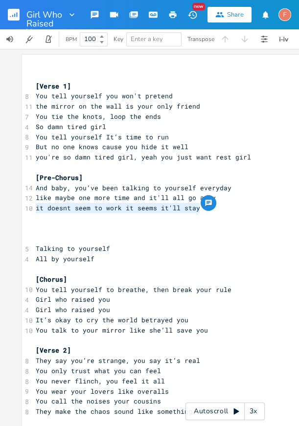
type textarea "doesnt seem to work it seems it'll stay"
type textarea "it seems it'll stay"
drag, startPoint x: 228, startPoint y: 210, endPoint x: 122, endPoint y: 209, distance: 106.0
click at [122, 209] on pre "it doesnt seem to work it seems it'll stay" at bounding box center [225, 208] width 382 height 10
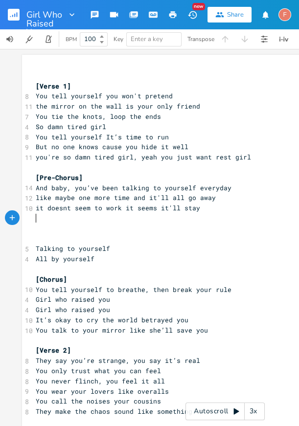
click at [223, 214] on pre "​" at bounding box center [225, 218] width 382 height 10
type textarea "t seems it'll stay"
drag, startPoint x: 222, startPoint y: 211, endPoint x: 123, endPoint y: 208, distance: 99.2
click at [123, 208] on pre "it doesnt seem to work it seems it'll stay" at bounding box center [225, 208] width 382 height 10
click at [138, 226] on pre "​" at bounding box center [225, 228] width 382 height 10
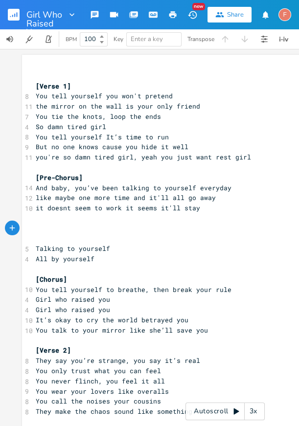
click at [128, 207] on span "it doesnt seem to work it seems it'll stay" at bounding box center [118, 207] width 164 height 9
type textarea "seems it'll stay"
drag, startPoint x: 133, startPoint y: 208, endPoint x: 214, endPoint y: 208, distance: 81.1
click at [214, 208] on pre "it doesnt seem to work it seems it'll stay" at bounding box center [225, 208] width 382 height 10
click at [256, 43] on button "button" at bounding box center [264, 39] width 20 height 20
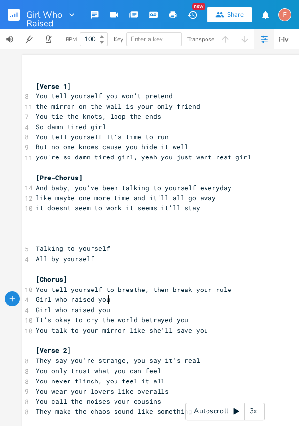
click at [238, 295] on pre "Girl who raised you" at bounding box center [225, 299] width 382 height 10
click at [229, 213] on pre "​" at bounding box center [225, 218] width 382 height 10
click at [198, 214] on pre "​" at bounding box center [225, 218] width 382 height 10
drag, startPoint x: 116, startPoint y: 208, endPoint x: 223, endPoint y: 207, distance: 107.0
click at [223, 207] on pre "it doesnt seem to work it seems it'll stay" at bounding box center [225, 208] width 382 height 10
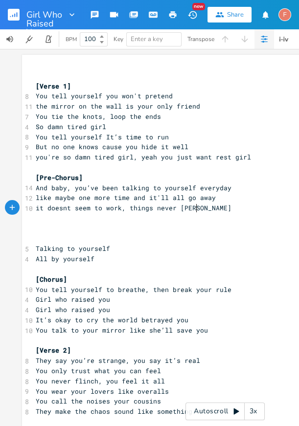
scroll to position [0, 61]
type textarea ", things never change"
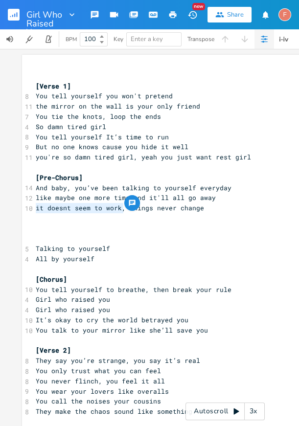
type textarea "things never change"
drag, startPoint x: 121, startPoint y: 209, endPoint x: 152, endPoint y: 221, distance: 33.6
click at [152, 221] on div "​ ​ [Verse 1] 8 You tell yourself you won't pretend 11 the mirror on the wall i…" at bounding box center [225, 335] width 382 height 549
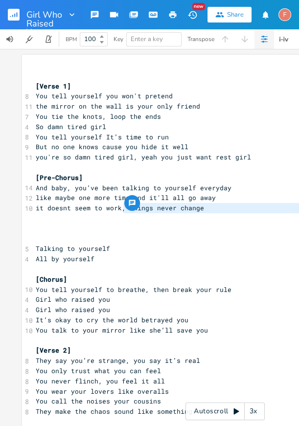
click at [152, 221] on pre "​" at bounding box center [225, 218] width 382 height 10
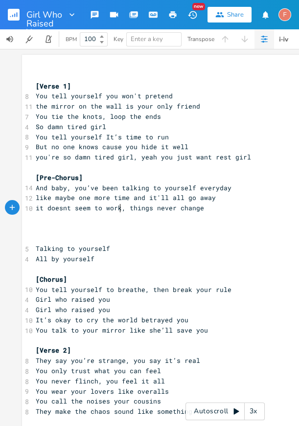
type textarea ", things never change"
drag, startPoint x: 117, startPoint y: 208, endPoint x: 228, endPoint y: 208, distance: 111.4
click at [228, 208] on pre "it doesnt seem to work, things never change" at bounding box center [225, 208] width 382 height 10
click at [178, 208] on pre "it doesnt seem to work" at bounding box center [225, 208] width 382 height 10
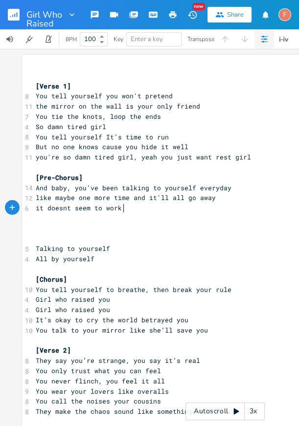
click at [178, 208] on pre "it doesnt seem to work" at bounding box center [225, 208] width 382 height 10
click at [215, 223] on pre "​" at bounding box center [225, 228] width 382 height 10
click at [204, 206] on pre "it doesnt seem to work" at bounding box center [225, 208] width 382 height 10
type textarea "so you just fade"
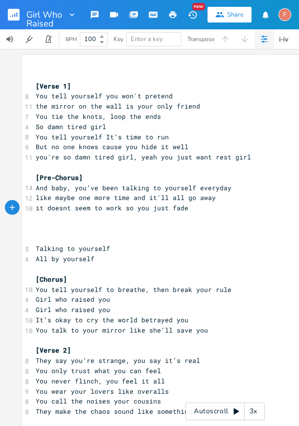
click at [161, 200] on span "like maybe one more time and it'll all go away" at bounding box center [126, 197] width 180 height 9
type textarea "so you just fade"
drag, startPoint x: 122, startPoint y: 208, endPoint x: 204, endPoint y: 210, distance: 82.1
click at [204, 210] on pre "it doesnt seem to work so you just fade" at bounding box center [225, 208] width 382 height 10
click at [226, 226] on pre "​" at bounding box center [225, 228] width 382 height 10
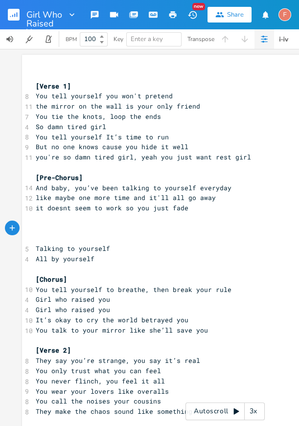
click at [137, 209] on span "it doesnt seem to work so you just fade" at bounding box center [112, 207] width 152 height 9
type textarea "it doesnt seem to work so you just fade"
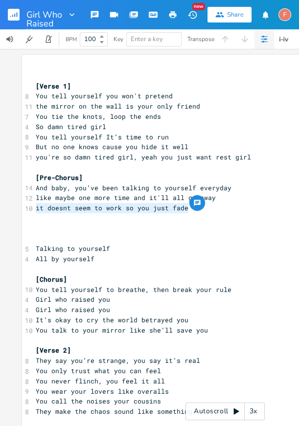
drag, startPoint x: 34, startPoint y: 208, endPoint x: 211, endPoint y: 206, distance: 176.9
click at [211, 206] on pre "it doesnt seem to work so you just fade" at bounding box center [225, 208] width 382 height 10
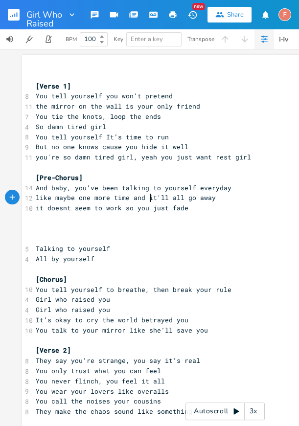
click at [146, 201] on span "like maybe one more time and it'll all go away" at bounding box center [126, 197] width 180 height 9
click at [141, 209] on span "it doesnt seem to work so you just fade" at bounding box center [112, 207] width 152 height 9
click at [145, 209] on span "it doesnt seem to work so you just fade" at bounding box center [112, 207] width 152 height 9
drag, startPoint x: 121, startPoint y: 209, endPoint x: 273, endPoint y: 209, distance: 152.0
click at [273, 209] on pre "it doesnt seem to work so you just fade" at bounding box center [225, 208] width 382 height 10
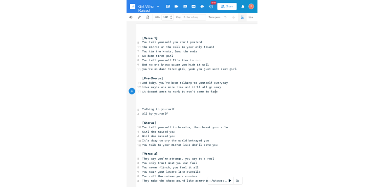
scroll to position [0, 61]
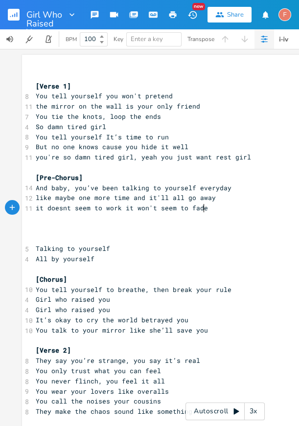
type textarea "it won't seem to fade"
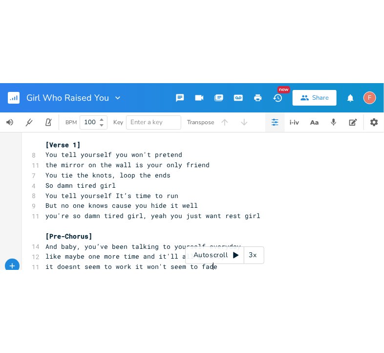
scroll to position [37, 0]
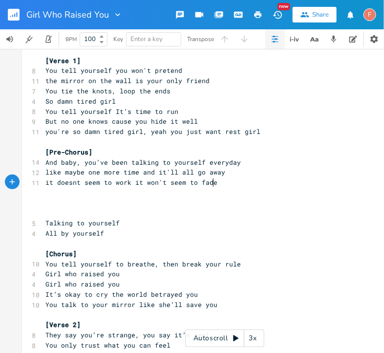
click at [45, 72] on span "You tell yourself you won't pretend" at bounding box center [113, 70] width 137 height 9
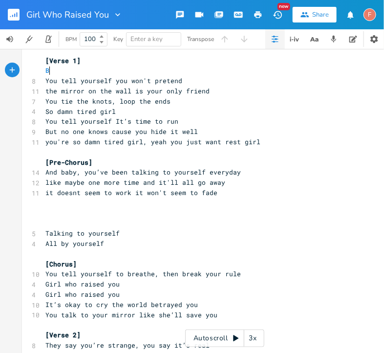
type textarea "Bm"
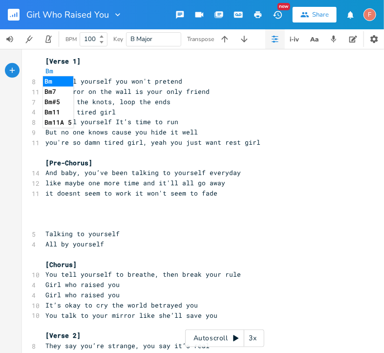
click at [212, 83] on pre "You tell yourself you won't pretend" at bounding box center [219, 81] width 353 height 10
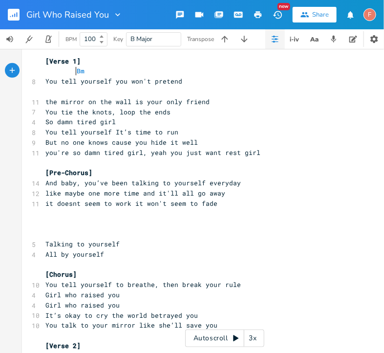
scroll to position [0, 14]
click at [135, 95] on pre "​" at bounding box center [219, 91] width 353 height 10
type textarea "k"
type textarea "G"
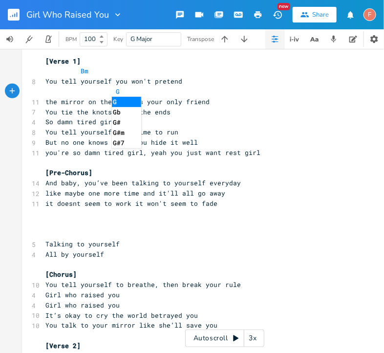
click at [216, 102] on pre "the mirror on the wall is your only friend" at bounding box center [219, 102] width 353 height 10
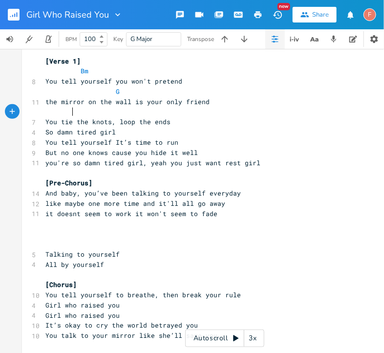
scroll to position [0, 14]
type textarea "D"
click at [235, 118] on pre "You tie the knots, loop the ends" at bounding box center [219, 122] width 353 height 10
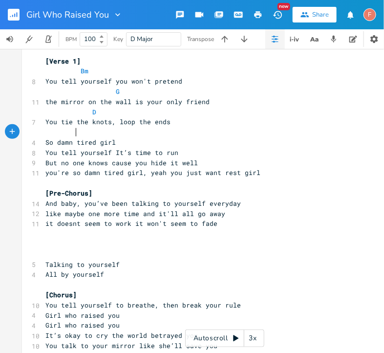
scroll to position [0, 14]
type textarea "]A"
click at [148, 142] on pre "So damn tired girl" at bounding box center [219, 142] width 353 height 10
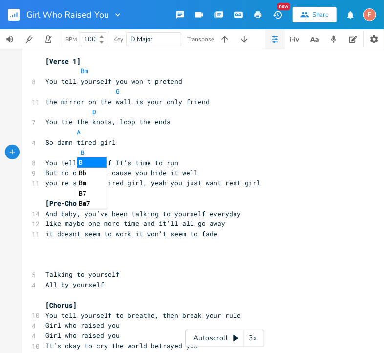
type textarea "Bm"
click at [213, 162] on pre "You tell yourself It’s time to run" at bounding box center [219, 163] width 353 height 10
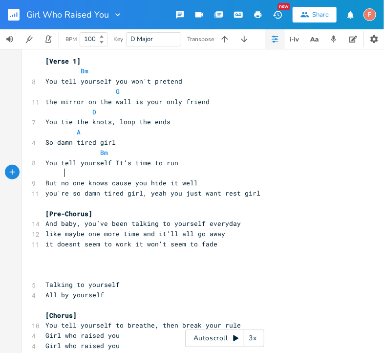
scroll to position [0, 9]
type textarea "G"
click at [256, 176] on pre "G" at bounding box center [219, 173] width 353 height 10
click at [241, 179] on pre "But no one knows cause you hide it well" at bounding box center [219, 183] width 353 height 10
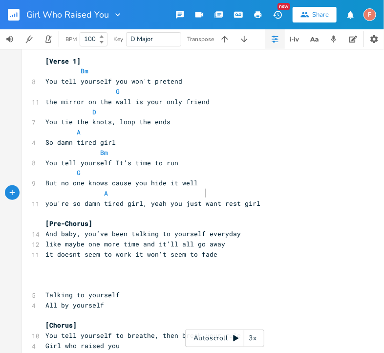
scroll to position [0, 47]
type textarea "A"
click at [90, 135] on pre "A" at bounding box center [219, 132] width 353 height 10
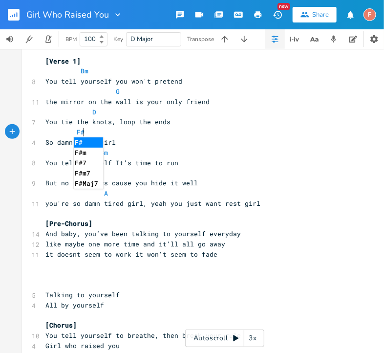
type textarea "F#m"
click at [227, 127] on pre "F#m" at bounding box center [219, 132] width 353 height 10
click at [221, 122] on pre "You tie the knots, loop the ends" at bounding box center [219, 122] width 353 height 10
click at [205, 193] on pre "A" at bounding box center [219, 193] width 353 height 10
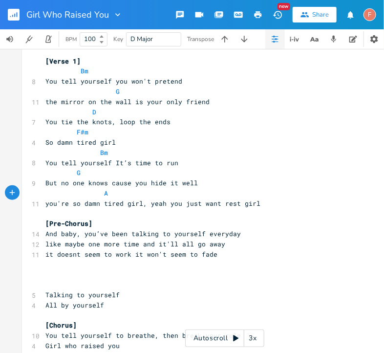
scroll to position [0, 2]
click at [191, 193] on span "A" at bounding box center [129, 193] width 168 height 9
type textarea "F#m"
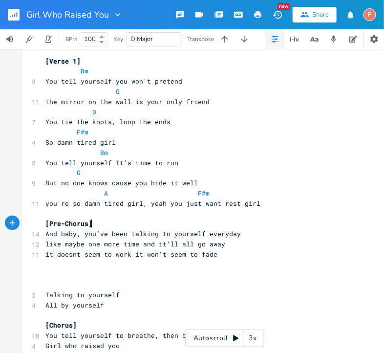
click at [298, 220] on pre "[Pre-Chorus]" at bounding box center [219, 223] width 353 height 10
click at [105, 191] on span "A F#m" at bounding box center [135, 193] width 180 height 9
type textarea "D"
click at [276, 205] on pre "you're so damn tired girl, yeah you just want rest girl" at bounding box center [219, 203] width 353 height 10
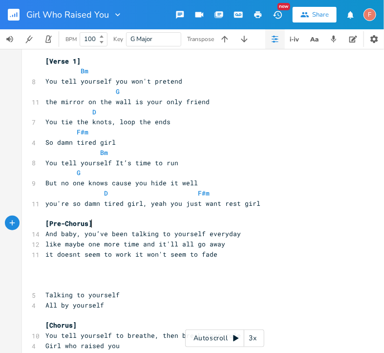
click at [216, 222] on pre "[Pre-Chorus]" at bounding box center [219, 223] width 353 height 10
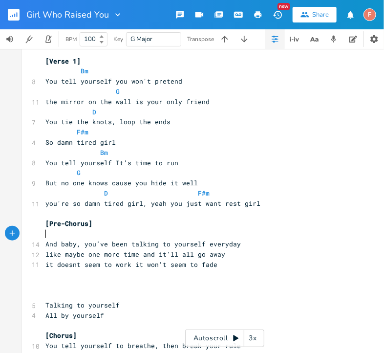
click at [80, 232] on pre "​" at bounding box center [219, 234] width 353 height 10
type textarea "Em7"
click at [150, 194] on span "D F#m" at bounding box center [135, 193] width 180 height 9
click at [130, 233] on pre "Em7" at bounding box center [219, 234] width 353 height 10
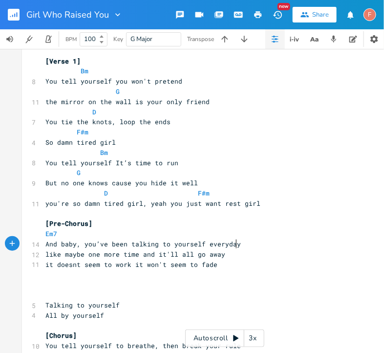
click at [263, 246] on pre "And baby, you’ve been talking to yourself everyday" at bounding box center [219, 244] width 353 height 10
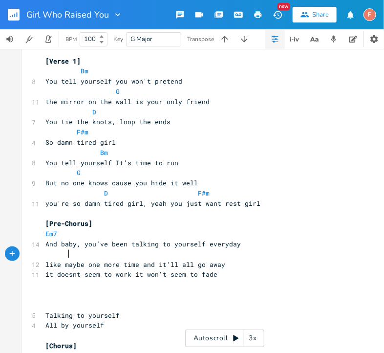
type textarea "A"
click at [295, 250] on pre "A" at bounding box center [219, 254] width 353 height 10
click at [284, 240] on pre "And baby, you’ve been talking to yourself everyday" at bounding box center [219, 244] width 353 height 10
click at [263, 223] on pre "[Pre-Chorus]" at bounding box center [219, 223] width 353 height 10
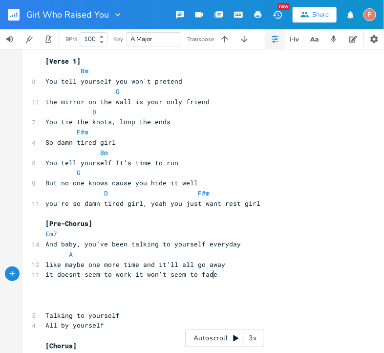
click at [226, 275] on pre "it doesnt seem to work it won't seem to fade" at bounding box center [219, 274] width 353 height 10
click at [227, 265] on pre "like maybe one more time and it'll all go away" at bounding box center [219, 264] width 353 height 10
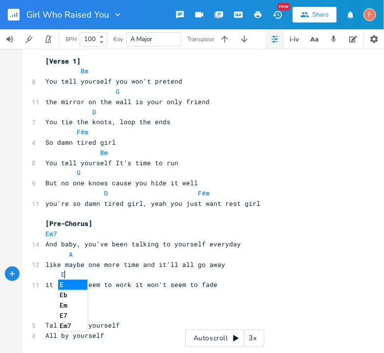
scroll to position [204, 0]
type textarea "E7m"
type textarea "m7"
click at [248, 279] on pre "it doesnt seem to work it won't seem to fade" at bounding box center [219, 284] width 353 height 10
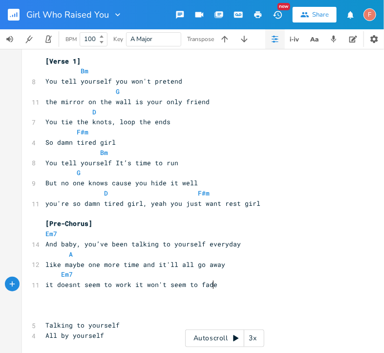
scroll to position [0, 1]
click at [248, 279] on pre "it doesnt seem to work it won't seem to fade" at bounding box center [219, 284] width 353 height 10
click at [242, 276] on pre "Em7" at bounding box center [219, 274] width 353 height 10
type textarea "G"
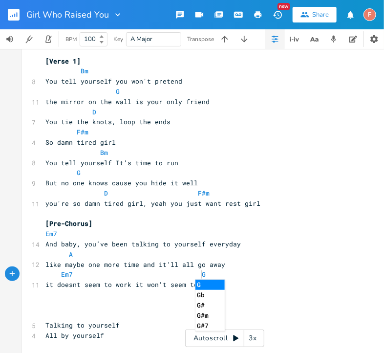
type textarea "\"
type textarea "A"
click at [282, 257] on pre "A" at bounding box center [219, 254] width 353 height 10
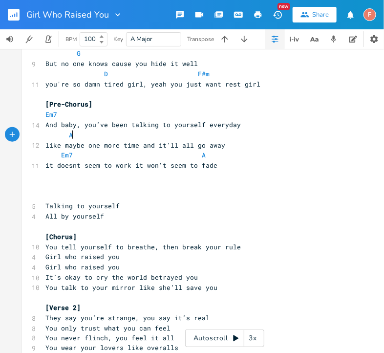
scroll to position [245, 0]
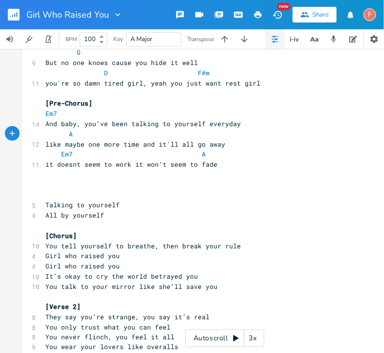
click at [172, 219] on pre "All by yourself" at bounding box center [219, 215] width 353 height 10
click at [192, 237] on pre "[Chorus]" at bounding box center [219, 236] width 353 height 10
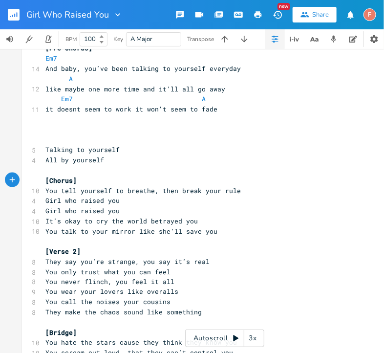
scroll to position [301, 0]
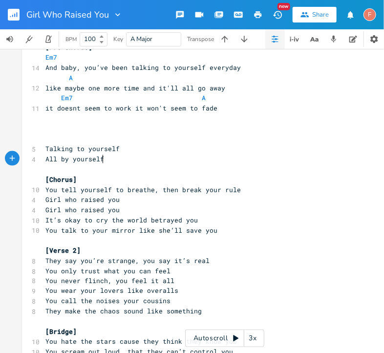
click at [149, 157] on pre "All by yourself" at bounding box center [219, 159] width 353 height 10
click at [175, 203] on pre "Girl who raised you" at bounding box center [219, 199] width 353 height 10
click at [182, 208] on pre "Girl who raised you" at bounding box center [219, 210] width 353 height 10
click at [171, 201] on pre "Girl who raised you" at bounding box center [219, 199] width 353 height 10
click at [166, 200] on pre "Girl who raised you" at bounding box center [219, 199] width 353 height 10
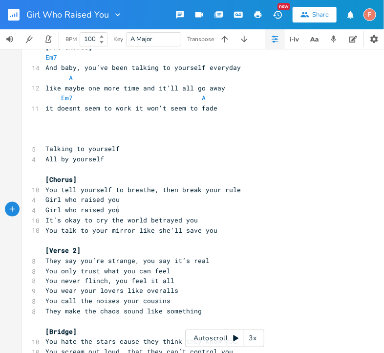
click at [188, 206] on pre "Girl who raised you" at bounding box center [219, 210] width 353 height 10
click at [173, 197] on pre "Girl who raised you" at bounding box center [219, 199] width 353 height 10
click at [257, 186] on pre "You tell yourself to breathe, then break your rule" at bounding box center [219, 190] width 353 height 10
click at [247, 193] on pre "You tell yourself to breathe, then break your rule" at bounding box center [219, 190] width 353 height 10
click at [234, 202] on pre "Girl who raised you" at bounding box center [219, 199] width 353 height 10
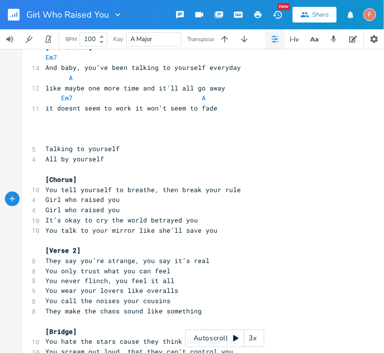
click at [257, 189] on pre "You tell yourself to breathe, then break your rule" at bounding box center [219, 190] width 353 height 10
click at [248, 188] on pre "You tell yourself to breathe, then break your rule" at bounding box center [219, 190] width 353 height 10
click at [175, 188] on span "You tell yourself to breathe, then break your rule" at bounding box center [142, 189] width 195 height 9
click at [151, 195] on pre "Girl who raised you" at bounding box center [219, 199] width 353 height 10
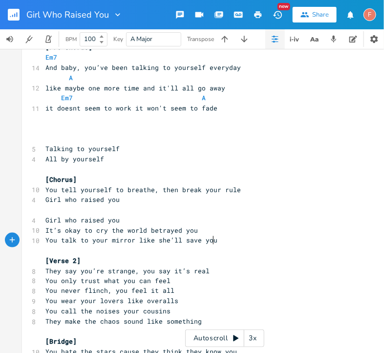
click at [209, 236] on span "You talk to your mirror like she’ll save you" at bounding box center [131, 239] width 172 height 9
click at [236, 230] on pre "It’s okay to cry the world betrayed you" at bounding box center [219, 230] width 353 height 10
click at [245, 238] on pre "You talk to your mirror like she’ll save you" at bounding box center [219, 240] width 353 height 10
click at [257, 193] on pre "You tell yourself to breathe, then break your rule" at bounding box center [219, 190] width 353 height 10
click at [269, 188] on pre "You tell yourself to breathe, then break your rule" at bounding box center [219, 190] width 353 height 10
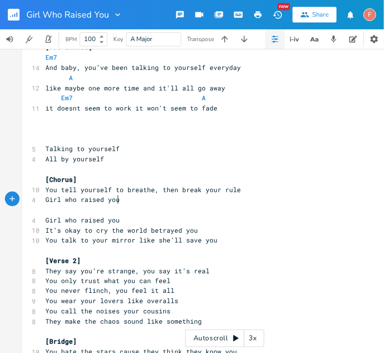
click at [182, 200] on pre "Girl who raised you" at bounding box center [219, 199] width 353 height 10
click at [152, 212] on pre "​" at bounding box center [219, 210] width 353 height 10
click at [62, 200] on span "Girl who raised you" at bounding box center [82, 199] width 74 height 9
click at [157, 195] on pre "Girl who raised you" at bounding box center [219, 199] width 353 height 10
click at [179, 209] on pre "​" at bounding box center [219, 210] width 353 height 10
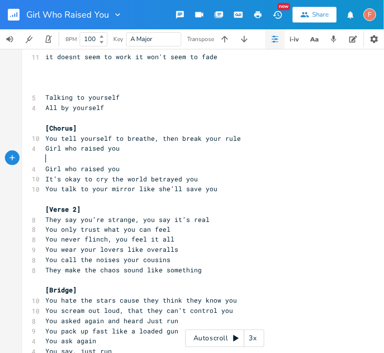
scroll to position [353, 0]
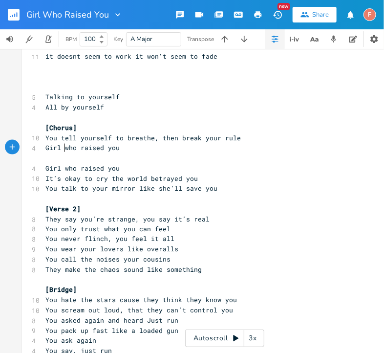
click at [62, 149] on span "Girl who raised you" at bounding box center [82, 147] width 74 height 9
click at [69, 149] on span "Girl who raised you" at bounding box center [82, 147] width 74 height 9
type textarea "who"
click at [69, 149] on span "Girl who raised you" at bounding box center [82, 147] width 74 height 9
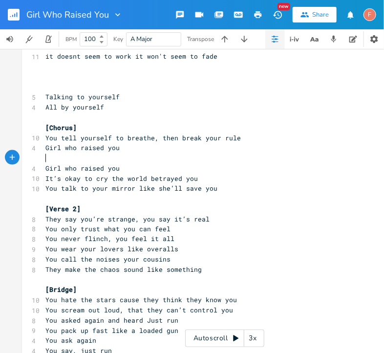
click at [174, 154] on pre "​" at bounding box center [219, 158] width 353 height 10
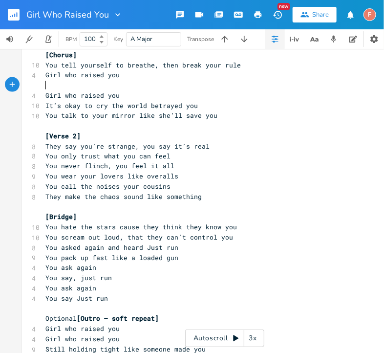
scroll to position [428, 0]
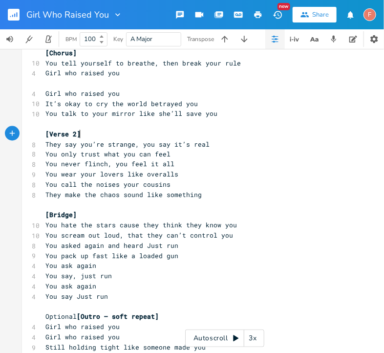
click at [236, 131] on pre "[Verse 2]" at bounding box center [219, 134] width 353 height 10
click at [218, 236] on span "You scream out loud, that they can’t control you" at bounding box center [139, 235] width 188 height 9
click at [257, 229] on pre "You hate the stars cause they think they know you" at bounding box center [219, 225] width 353 height 10
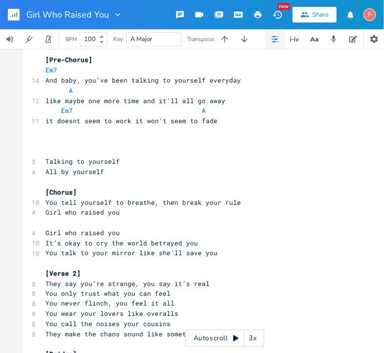
scroll to position [286, 0]
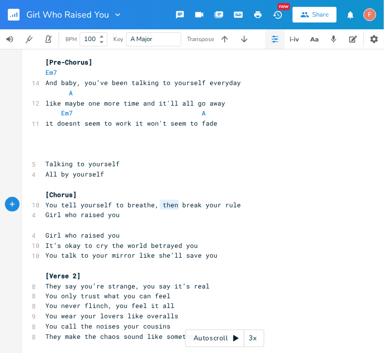
type textarea "then break your rule"
drag, startPoint x: 157, startPoint y: 206, endPoint x: 254, endPoint y: 207, distance: 96.8
click at [254, 207] on pre "You tell yourself to breathe, then break your rule" at bounding box center [219, 205] width 353 height 10
click at [221, 223] on pre "​" at bounding box center [219, 225] width 353 height 10
click at [132, 231] on pre "Girl who raised you" at bounding box center [219, 235] width 353 height 10
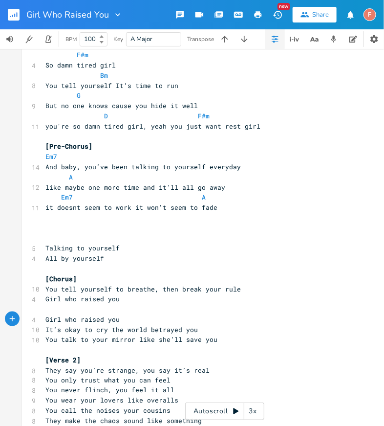
scroll to position [204, 0]
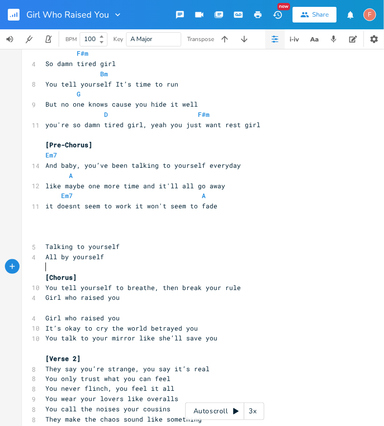
click at [168, 271] on pre "​" at bounding box center [219, 267] width 353 height 10
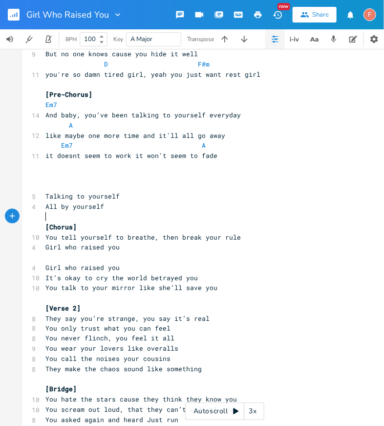
scroll to position [264, 0]
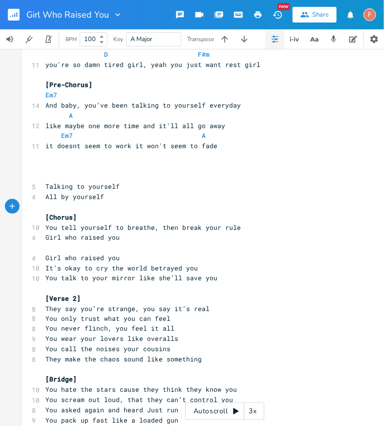
click at [205, 232] on pre "Girl who raised you" at bounding box center [219, 237] width 353 height 10
click at [161, 227] on span "You tell yourself to breathe, then break your rule" at bounding box center [142, 227] width 195 height 9
type textarea "don't"
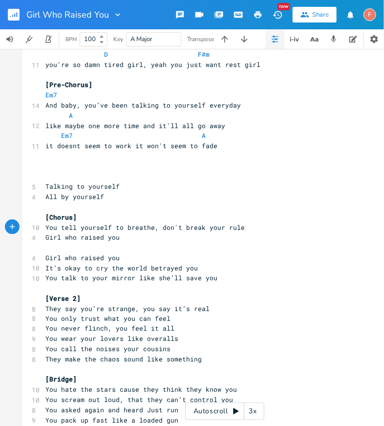
click at [215, 214] on pre "[Chorus]" at bounding box center [219, 217] width 353 height 10
click at [200, 191] on pre "Talking to yourself" at bounding box center [219, 186] width 353 height 10
click at [205, 196] on pre "All by yourself" at bounding box center [219, 197] width 353 height 10
click at [212, 235] on pre "Girl who raised you" at bounding box center [219, 237] width 353 height 10
click at [234, 237] on pre "Girl who raised you" at bounding box center [219, 237] width 353 height 10
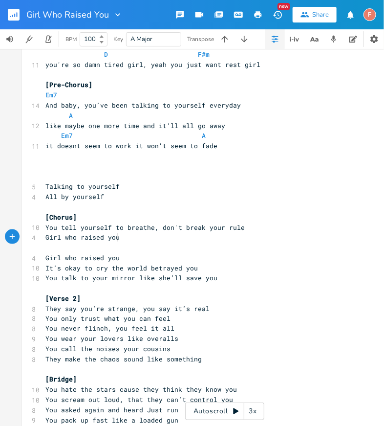
click at [277, 276] on pre "You talk to your mirror like she’ll save you" at bounding box center [219, 278] width 353 height 10
click at [267, 266] on pre "It’s okay to cry the world betrayed you" at bounding box center [219, 268] width 353 height 10
click at [257, 256] on pre "Girl who raised you" at bounding box center [219, 258] width 353 height 10
click at [273, 268] on pre "It’s okay to cry the world betrayed you" at bounding box center [219, 268] width 353 height 10
click at [284, 274] on pre "You talk to your mirror like she’ll save you" at bounding box center [219, 278] width 353 height 10
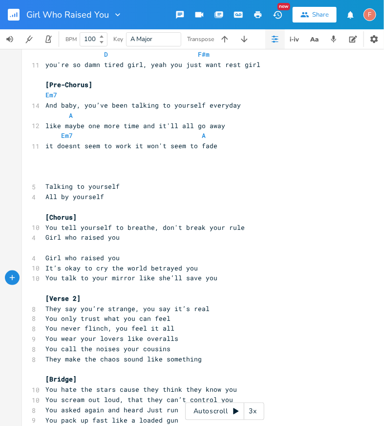
click at [282, 263] on pre "It’s okay to cry the world betrayed you" at bounding box center [219, 268] width 353 height 10
click at [295, 278] on pre "You talk to your mirror like she’ll save you" at bounding box center [219, 278] width 353 height 10
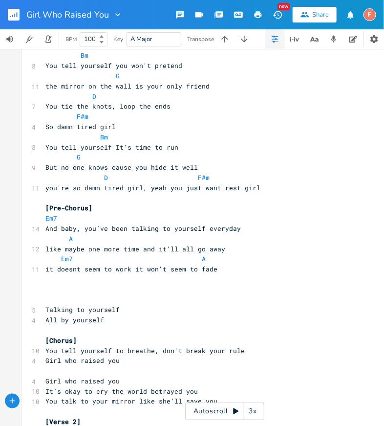
scroll to position [145, 0]
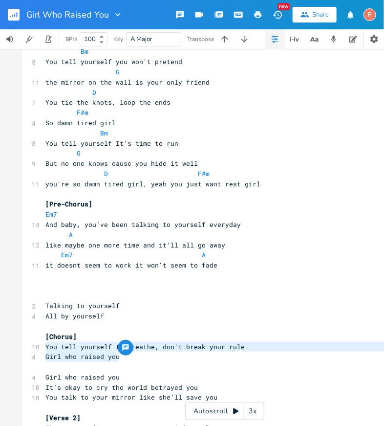
type textarea "[Chorus] You tell yourself to breathe, don't break your rule Girl who raised you"
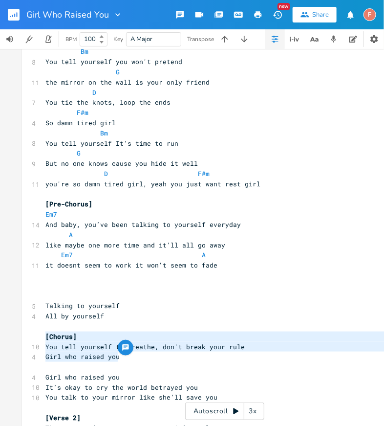
drag, startPoint x: 197, startPoint y: 360, endPoint x: 4, endPoint y: 341, distance: 193.9
click at [4, 341] on div "Bm E A D G B E × Previous 1 of 25 Next Play G E A D G B E Previous 1 of 21 Next…" at bounding box center [225, 237] width 450 height 377
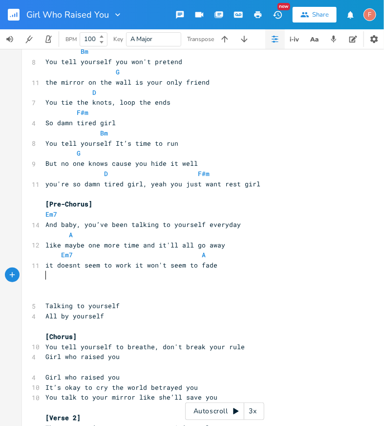
click at [228, 271] on pre "​" at bounding box center [219, 275] width 353 height 10
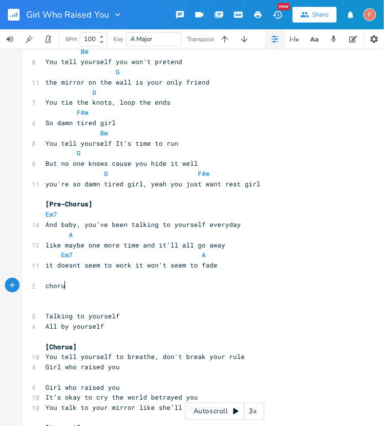
scroll to position [0, 19]
type textarea "chorus]"
click at [43, 285] on pre "chorus]" at bounding box center [219, 285] width 353 height 10
type textarea "["
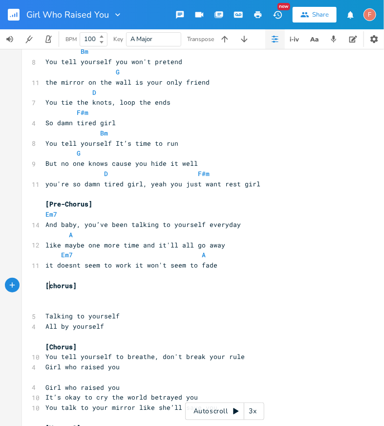
scroll to position [0, 2]
click at [84, 291] on pre "​" at bounding box center [219, 296] width 353 height 10
paste textarea "o"
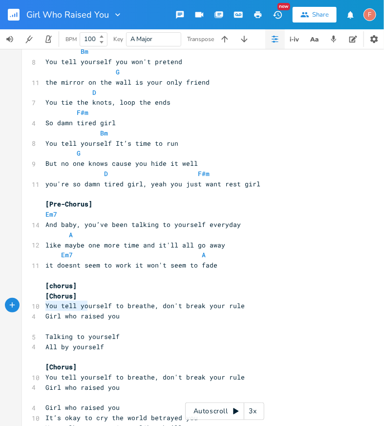
type textarea "[Chorus] You tell yo"
drag, startPoint x: 86, startPoint y: 300, endPoint x: 25, endPoint y: 300, distance: 60.6
click at [25, 300] on div "[Chorus] You tell yo xxxxxxxxxx ​ ​ [Verse 1] Bm 8 You tell yourself you won't …" at bounding box center [225, 360] width 406 height 722
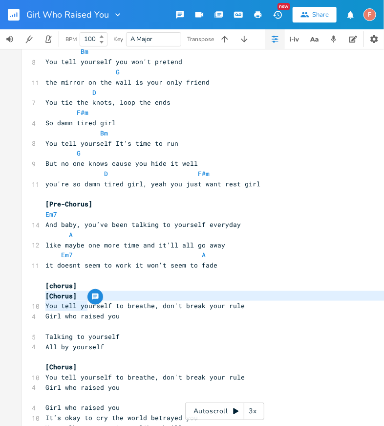
click at [78, 280] on pre "[chorus]" at bounding box center [219, 285] width 353 height 10
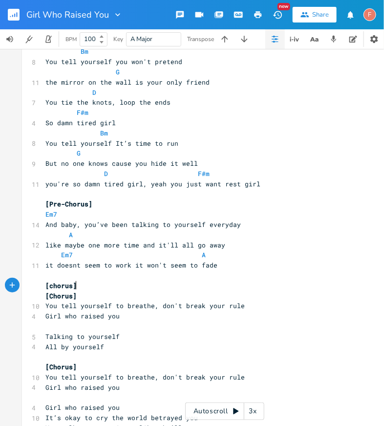
type textarea "[chorus]"
drag, startPoint x: 80, startPoint y: 283, endPoint x: 34, endPoint y: 283, distance: 45.4
click at [34, 283] on div "[chorus] xxxxxxxxxx ​ ​ [Verse 1] Bm 8 You tell yourself you won't pretend G 11…" at bounding box center [225, 360] width 406 height 722
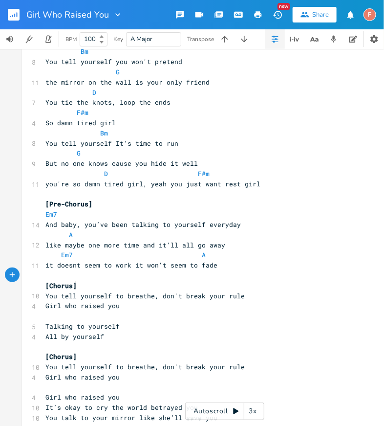
click at [87, 288] on pre "[Chorus]" at bounding box center [219, 285] width 353 height 10
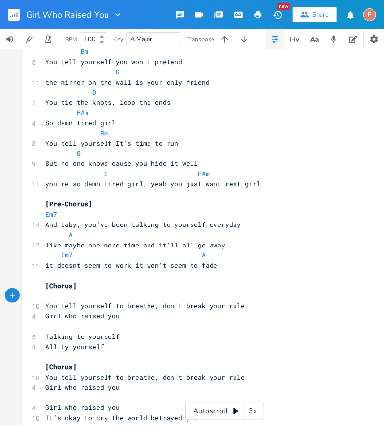
click at [87, 288] on pre "[Chorus]" at bounding box center [219, 285] width 353 height 10
type textarea "G"
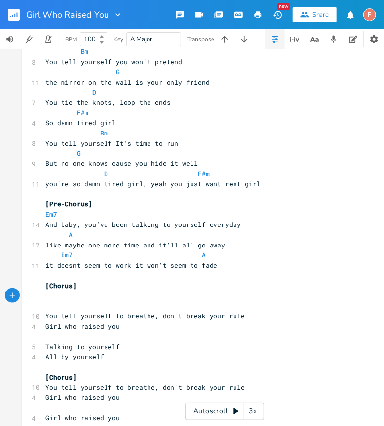
type textarea "G"
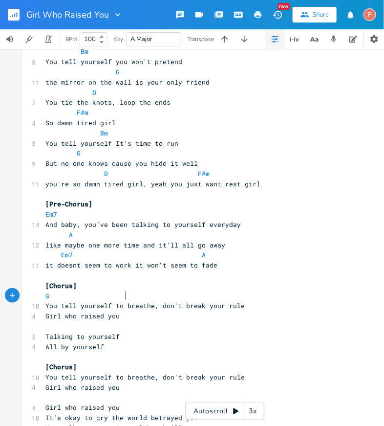
scroll to position [0, 33]
type textarea "A"
click at [198, 299] on pre "G A" at bounding box center [219, 296] width 353 height 10
click at [212, 318] on pre "Girl who raised you" at bounding box center [219, 316] width 353 height 10
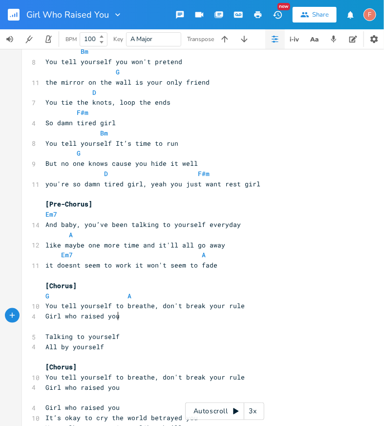
click at [210, 295] on pre "G A" at bounding box center [219, 296] width 353 height 10
type textarea "D"
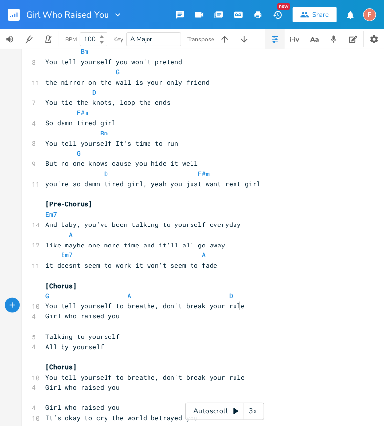
click at [298, 304] on pre "You tell yourself to breathe, don't break your rule" at bounding box center [219, 305] width 353 height 10
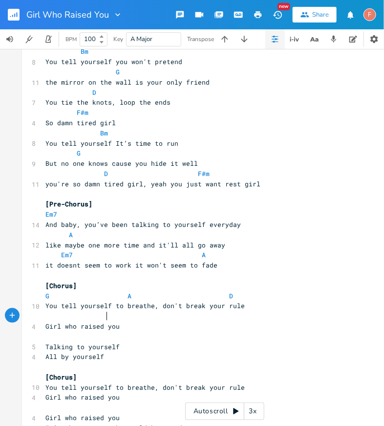
scroll to position [0, 26]
type textarea "G"
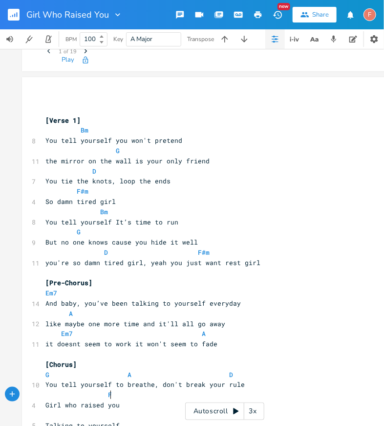
scroll to position [223, 0]
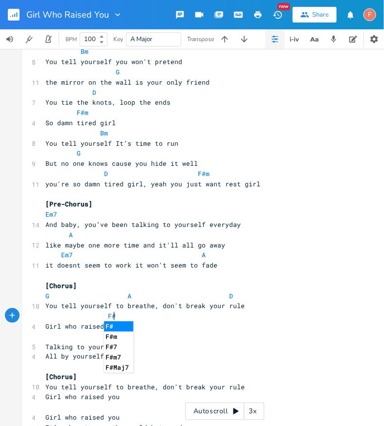
type textarea "F#m"
click at [65, 323] on span "Girl who raised you" at bounding box center [82, 325] width 74 height 9
type textarea "who"
click at [65, 323] on span "Girl who raised you" at bounding box center [82, 325] width 74 height 9
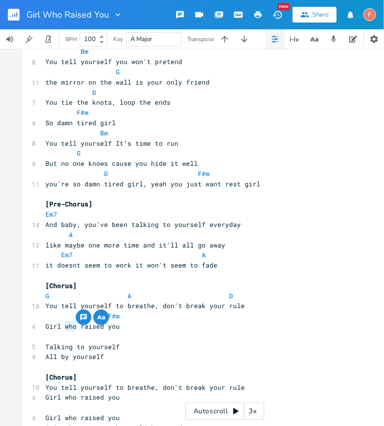
click at [138, 342] on pre "Talking to yourself" at bounding box center [219, 347] width 353 height 10
click at [182, 368] on pre "​" at bounding box center [219, 367] width 353 height 10
click at [110, 316] on span "F#m" at bounding box center [114, 315] width 12 height 9
click at [128, 315] on pre "F#m" at bounding box center [219, 316] width 353 height 10
type textarea "Bm"
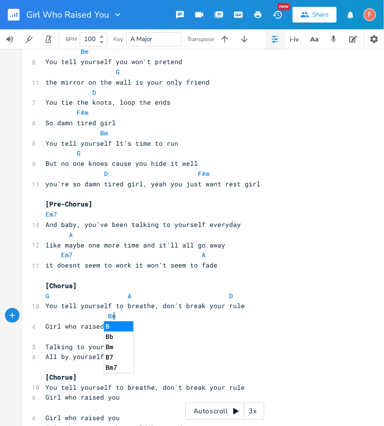
scroll to position [0, 9]
click at [200, 344] on pre "Talking to yourself" at bounding box center [219, 347] width 353 height 10
type textarea "Girl who raised you"
drag, startPoint x: 152, startPoint y: 324, endPoint x: 28, endPoint y: 324, distance: 124.6
click at [28, 324] on div "Girl who raised you xxxxxxxxxx ​ ​ [Verse 1] Bm 8 You tell yourself you won't p…" at bounding box center [225, 365] width 406 height 732
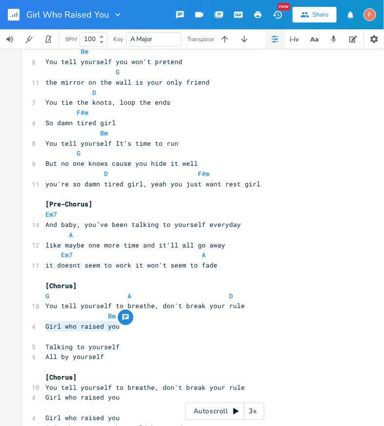
click at [137, 327] on pre "Girl who raised you" at bounding box center [219, 326] width 353 height 10
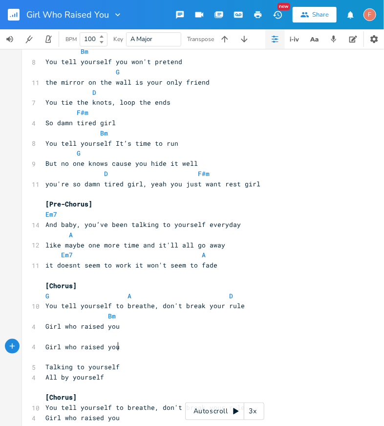
click at [137, 338] on pre "​" at bounding box center [219, 336] width 353 height 10
type textarea "G"
click at [195, 346] on pre "Girl who raised you" at bounding box center [219, 347] width 353 height 10
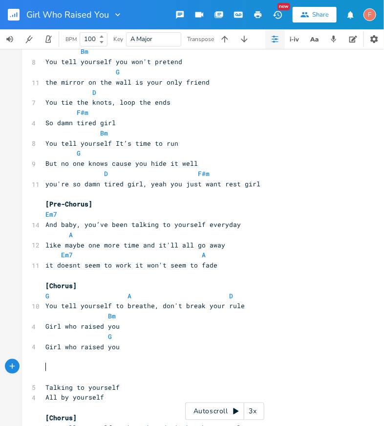
click at [149, 344] on pre "Girl who raised you" at bounding box center [219, 347] width 353 height 10
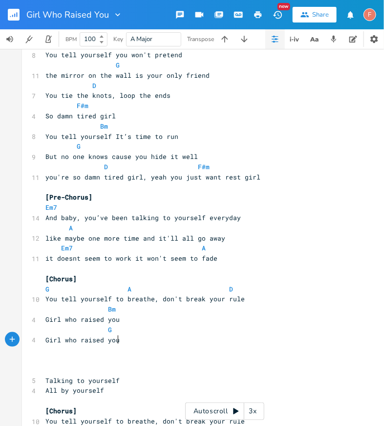
scroll to position [156, 0]
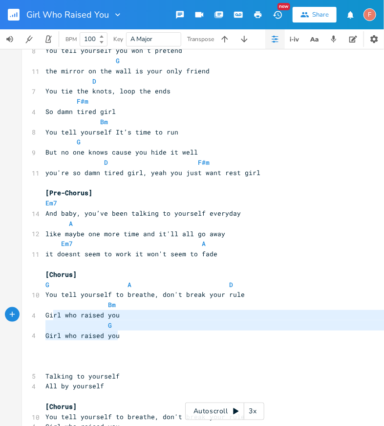
type textarea "G A D You tell yourself to breathe, don't break your rule Bm Girl who raised yo…"
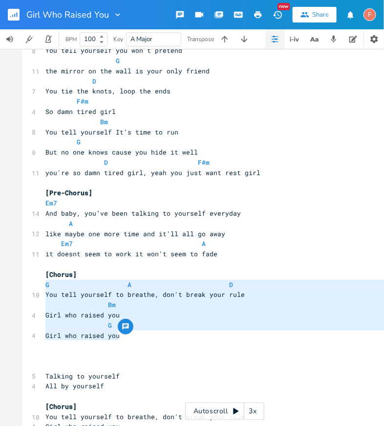
drag, startPoint x: 172, startPoint y: 333, endPoint x: 31, endPoint y: 288, distance: 148.8
click at [31, 288] on div "G A D You tell yourself to breathe, don't break your rule Bm Girl who raised yo…" at bounding box center [225, 373] width 406 height 773
click at [150, 332] on pre "Girl who raised you" at bounding box center [219, 335] width 353 height 10
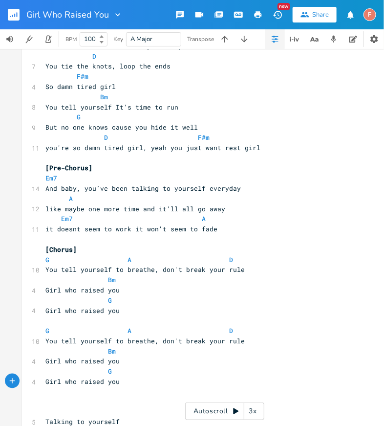
scroll to position [181, 0]
click at [139, 317] on pre "​" at bounding box center [219, 320] width 353 height 10
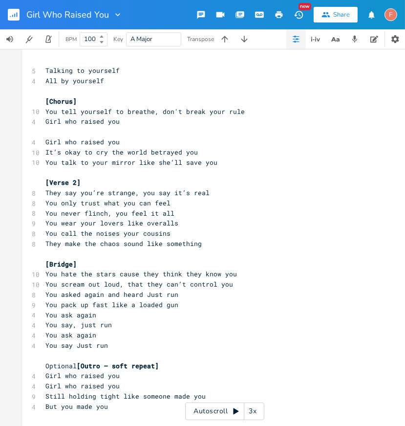
scroll to position [424, 0]
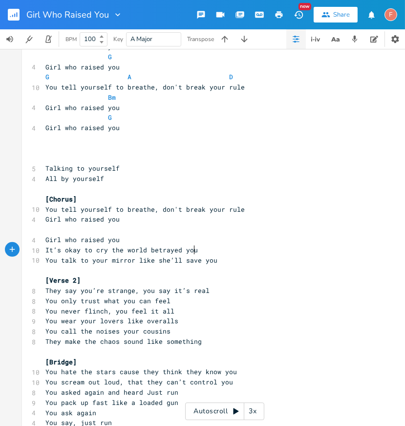
click at [216, 249] on pre "It’s okay to cry the world betrayed you" at bounding box center [219, 250] width 353 height 10
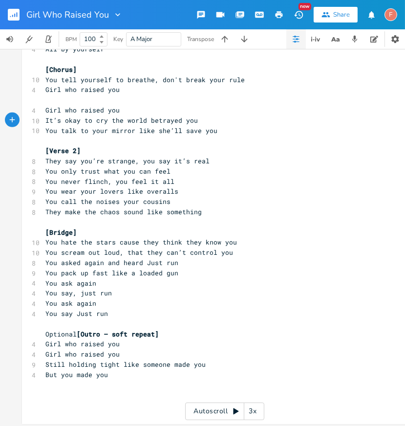
scroll to position [563, 0]
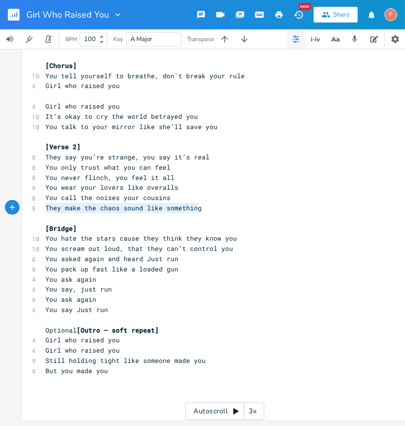
type textarea "You call the noises your cousins They make the chaos sound like something"
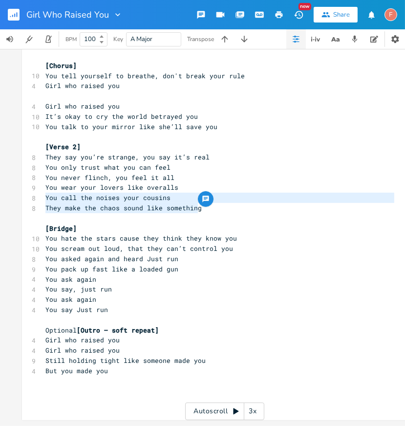
drag, startPoint x: 219, startPoint y: 204, endPoint x: 1, endPoint y: 193, distance: 218.2
click at [1, 193] on div "Bm E A D G B E × Previous 1 of 25 Next Play G E A D G B E Previous 1 of 21 Next…" at bounding box center [225, 237] width 450 height 377
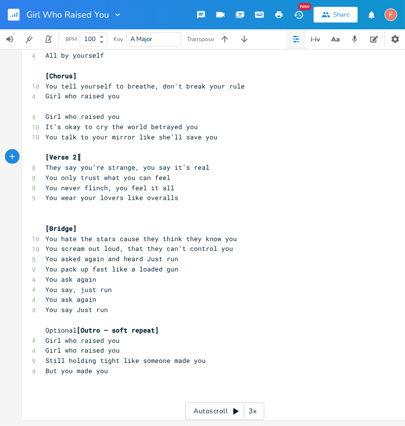
click at [79, 152] on pre "[Verse 2]" at bounding box center [219, 157] width 353 height 10
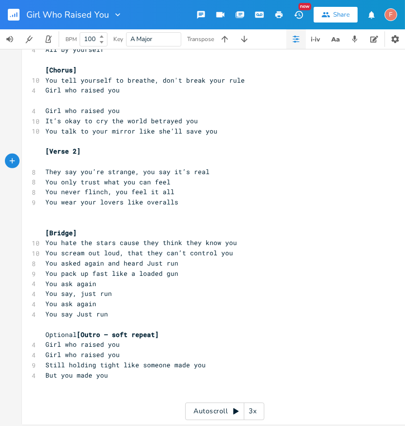
paste textarea
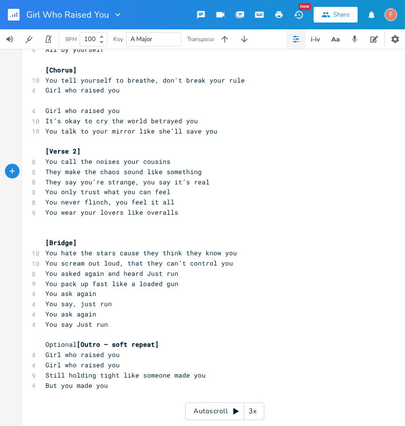
click at [228, 169] on pre "They make the chaos sound like something" at bounding box center [219, 172] width 353 height 10
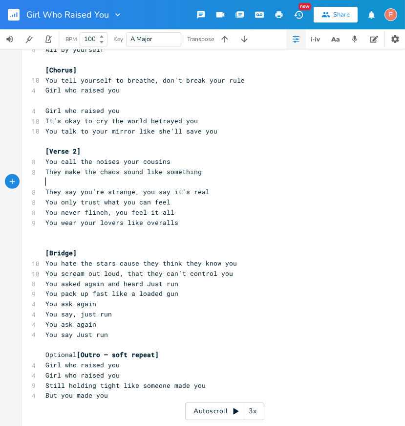
click at [202, 228] on pre "​" at bounding box center [219, 233] width 353 height 10
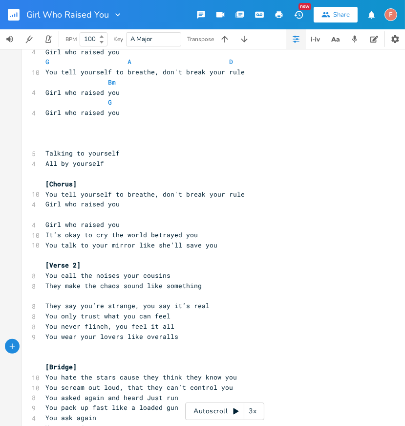
scroll to position [430, 0]
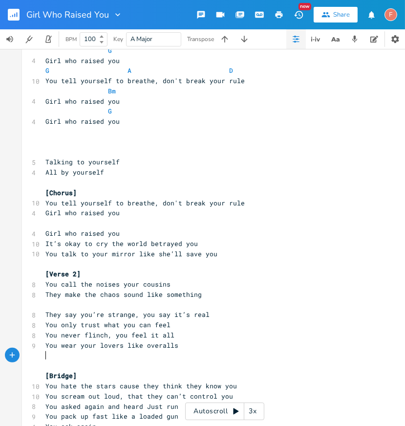
click at [188, 184] on pre "​" at bounding box center [219, 182] width 353 height 10
click at [201, 191] on pre "[Chorus]" at bounding box center [219, 193] width 353 height 10
click at [224, 214] on pre "Girl who raised you" at bounding box center [219, 213] width 353 height 10
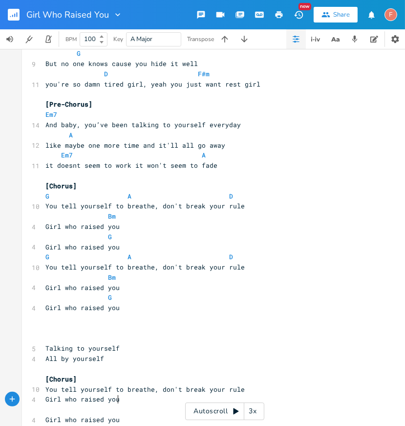
scroll to position [243, 0]
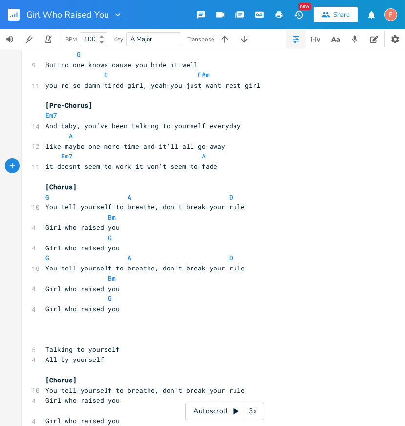
click at [262, 168] on pre "it doesnt seem to work it won't seem to fade" at bounding box center [219, 166] width 353 height 10
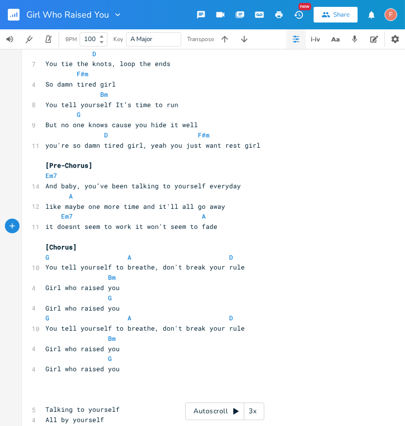
scroll to position [171, 0]
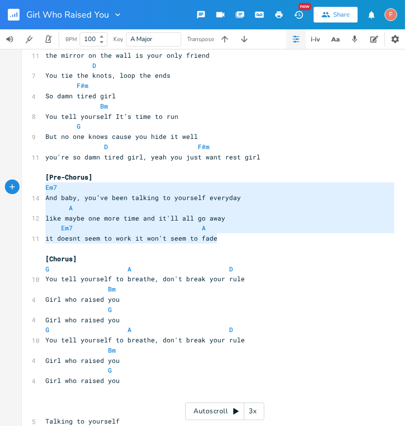
type textarea "[Pre-Chorus] Em7 And baby, you’ve been talking to yourself everyday A like mayb…"
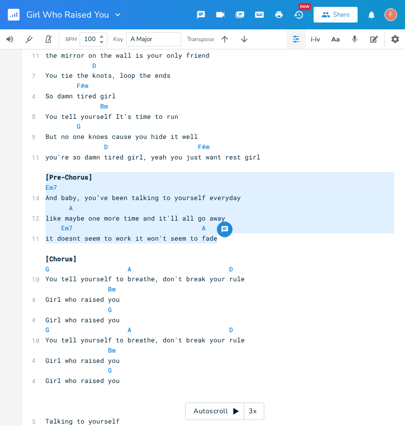
drag, startPoint x: 254, startPoint y: 240, endPoint x: 0, endPoint y: 182, distance: 260.2
click at [0, 182] on div "Bm E A D G B E × Previous 1 of 25 Next Play G E A D G B E Previous 1 of 21 Next…" at bounding box center [225, 237] width 450 height 377
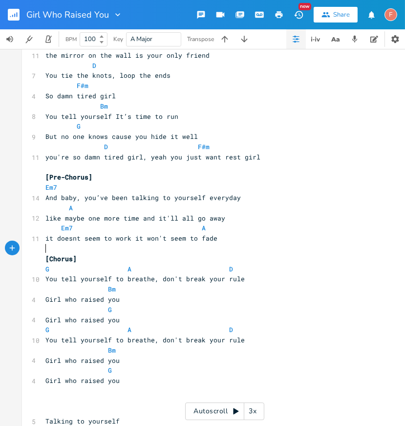
click at [285, 244] on pre "​" at bounding box center [219, 248] width 353 height 10
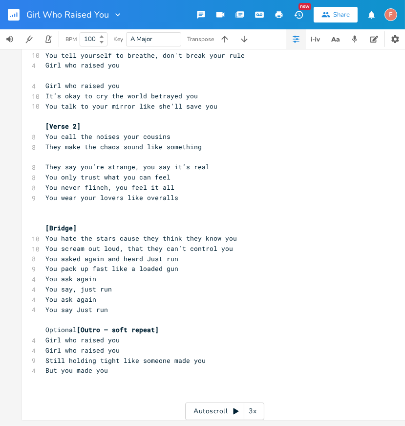
scroll to position [353, 0]
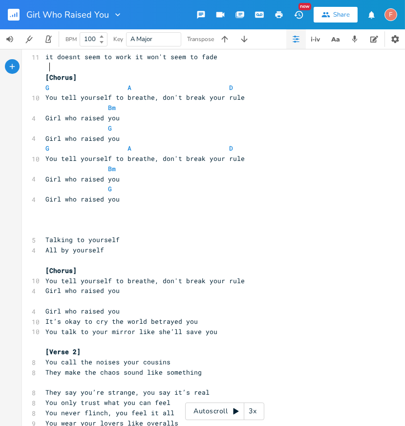
click at [185, 198] on pre "Girl who raised you" at bounding box center [219, 199] width 353 height 10
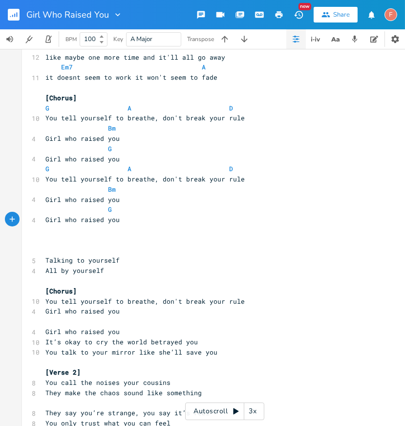
scroll to position [334, 0]
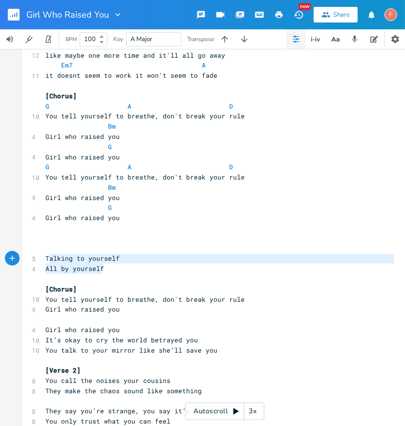
type textarea "Talking to yourself All by yourself"
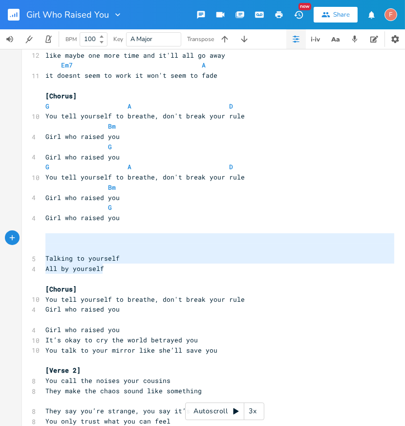
drag, startPoint x: 170, startPoint y: 268, endPoint x: 13, endPoint y: 235, distance: 160.8
click at [22, 235] on div "Talking to yourself All by yourself xxxxxxxxxx ​ ​ [Verse 1] Bm 8 You tell your…" at bounding box center [225, 236] width 406 height 855
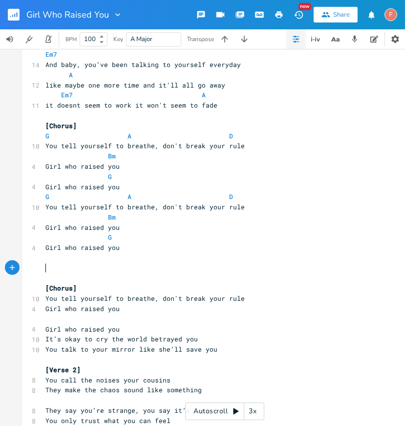
scroll to position [305, 0]
click at [45, 186] on span "Girl who raised you" at bounding box center [82, 186] width 74 height 9
click at [164, 189] on pre "Girl who raised you" at bounding box center [219, 186] width 353 height 10
click at [277, 208] on pre "You tell yourself to breathe, don't break your rule" at bounding box center [219, 206] width 353 height 10
click at [266, 208] on pre "You tell yourself to breathe, don't break your rule" at bounding box center [219, 206] width 353 height 10
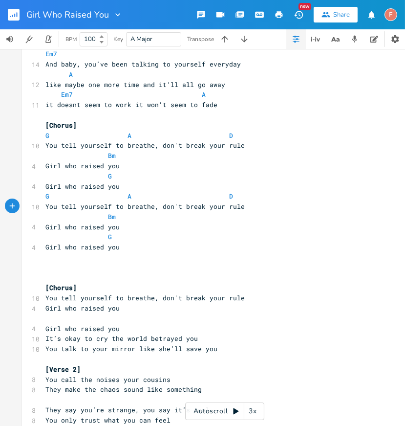
click at [184, 220] on pre "Bm" at bounding box center [219, 217] width 353 height 10
click at [198, 230] on pre "Girl who raised you" at bounding box center [219, 227] width 353 height 10
click at [155, 213] on pre "Bm" at bounding box center [219, 217] width 353 height 10
click at [157, 222] on pre "Girl who raised you" at bounding box center [219, 227] width 353 height 10
click at [153, 246] on pre "Girl who raised you" at bounding box center [219, 247] width 353 height 10
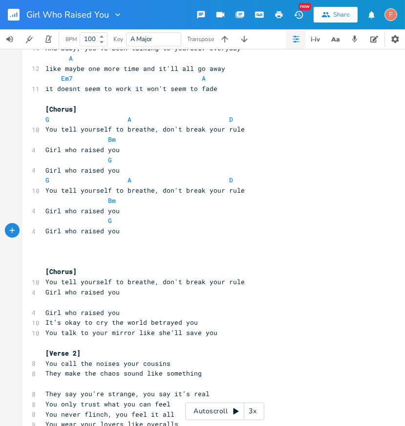
scroll to position [324, 0]
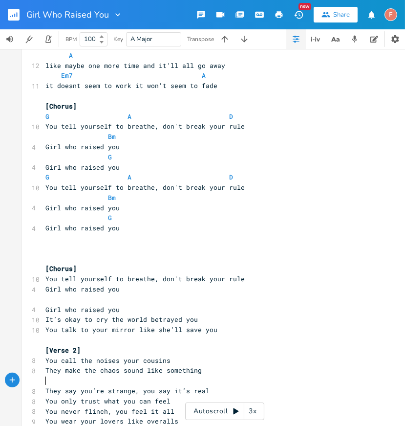
click at [235, 376] on pre "​" at bounding box center [219, 380] width 353 height 10
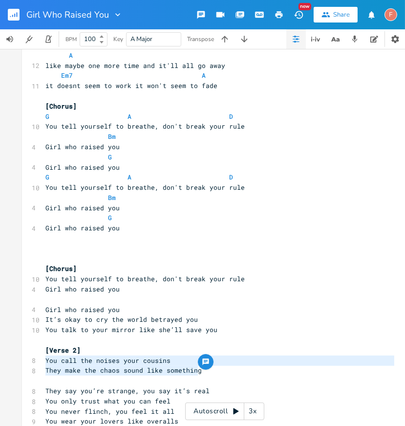
type textarea "[Verse 2] You call the noises your cousins They make the chaos sound like somet…"
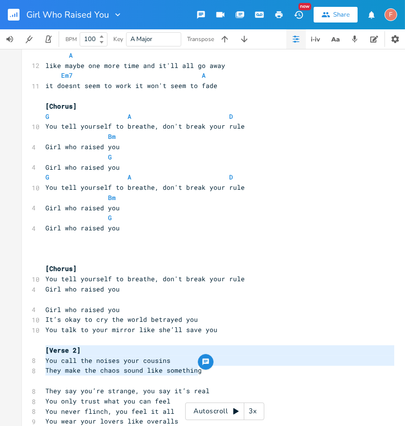
drag, startPoint x: 214, startPoint y: 370, endPoint x: 0, endPoint y: 348, distance: 215.7
click at [0, 348] on div "Bm E A D G B E × Previous 1 of 25 Next Play G E A D G B E Previous 1 of 21 Next…" at bounding box center [225, 237] width 450 height 377
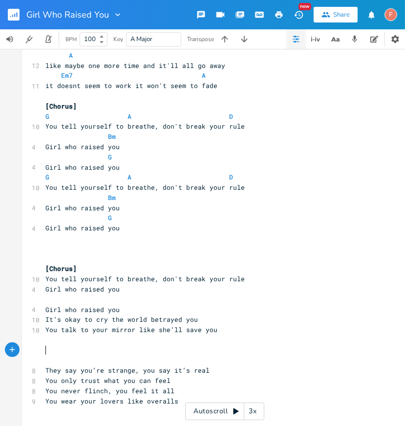
click at [141, 226] on pre "Girl who raised you" at bounding box center [219, 228] width 353 height 10
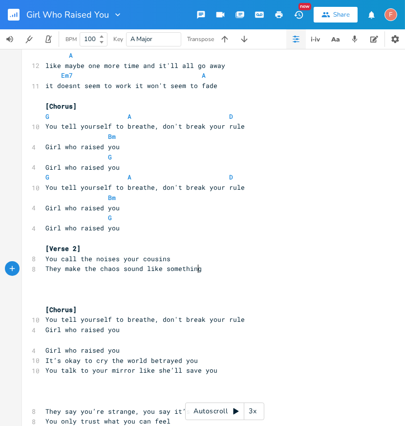
click at [104, 248] on pre "[Verse 2]" at bounding box center [219, 248] width 353 height 10
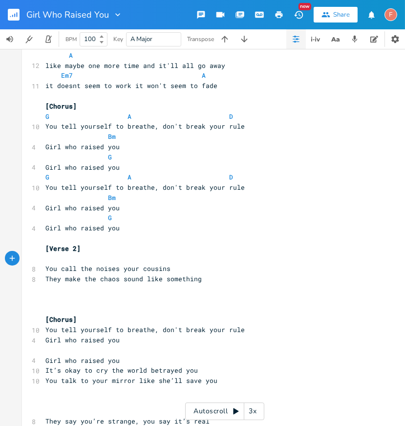
type textarea "X"
type textarea "zbm"
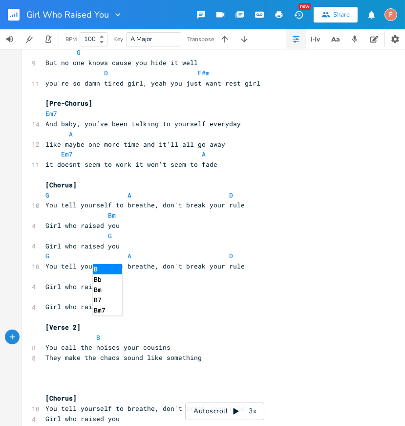
scroll to position [403, 0]
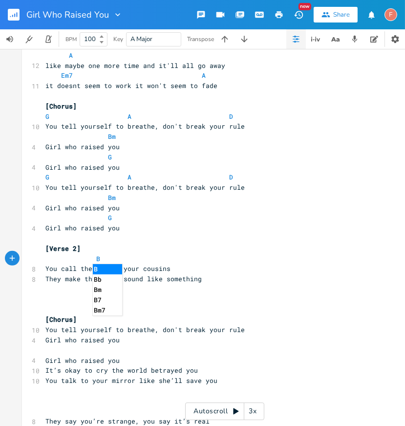
type textarea "Bm"
click at [150, 230] on pre "Girl who raised you" at bounding box center [219, 228] width 353 height 10
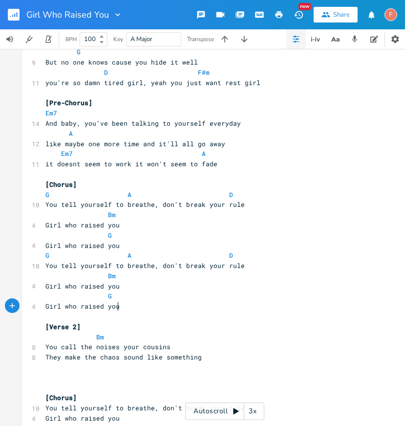
scroll to position [252, 0]
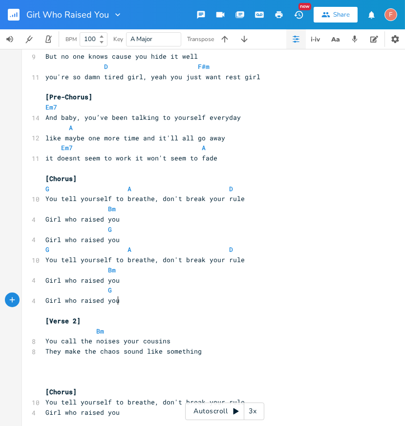
click at [191, 340] on pre "You call the noises your cousins" at bounding box center [219, 341] width 353 height 10
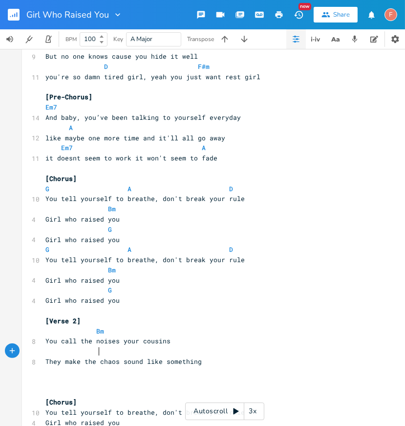
type textarea "G"
click at [298, 316] on pre "[Verse 2]" at bounding box center [219, 321] width 353 height 10
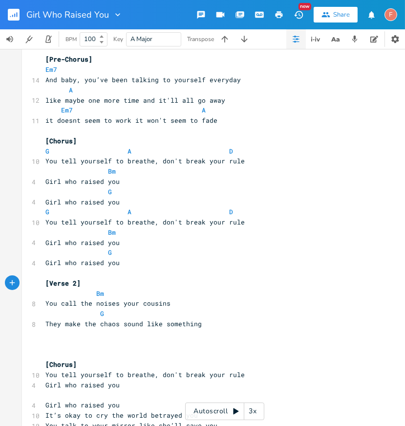
scroll to position [291, 0]
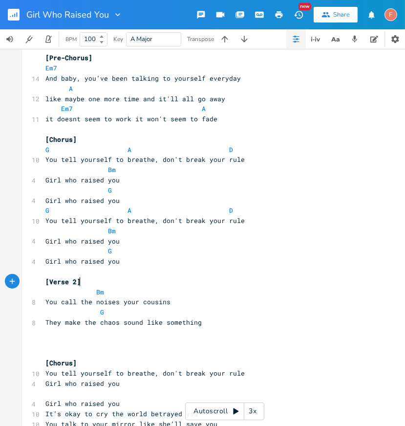
click at [233, 295] on pre "Bm" at bounding box center [219, 292] width 353 height 10
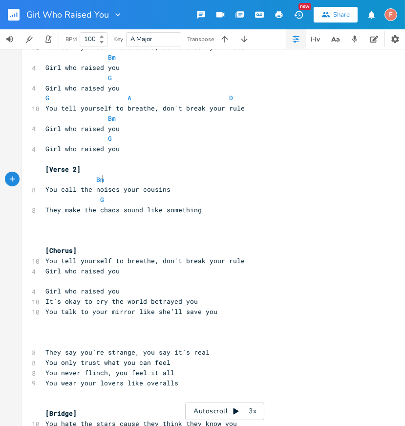
scroll to position [414, 0]
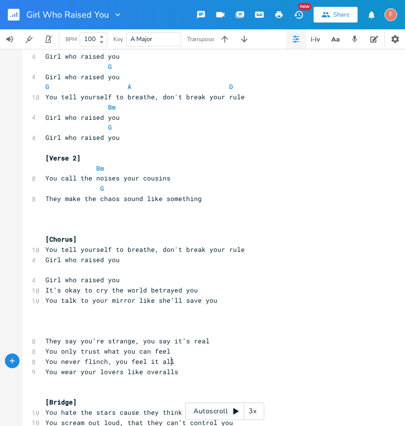
click at [207, 361] on pre "You never flinch, you feel it all" at bounding box center [219, 361] width 353 height 10
type textarea "You never flinch, you feel it all You wear your lovers like overalls"
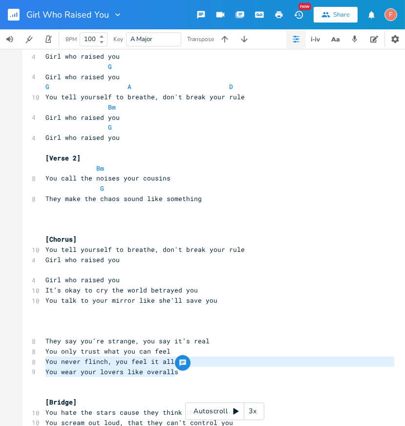
drag, startPoint x: 214, startPoint y: 373, endPoint x: 0, endPoint y: 364, distance: 213.7
click at [0, 364] on div "Bm E A D G B E × Previous 1 of 25 Next Play G E A D G B E Previous 1 of 21 Next…" at bounding box center [225, 237] width 450 height 377
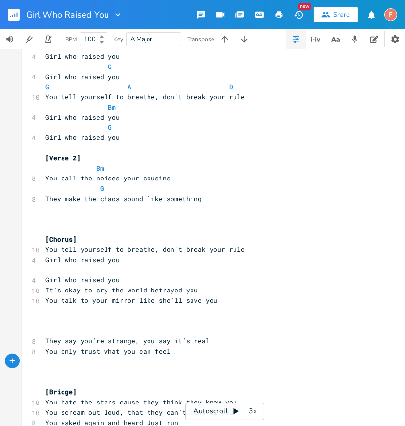
click at [248, 192] on pre "G" at bounding box center [219, 188] width 353 height 10
click at [267, 200] on pre "They make the chaos sound like something" at bounding box center [219, 198] width 353 height 10
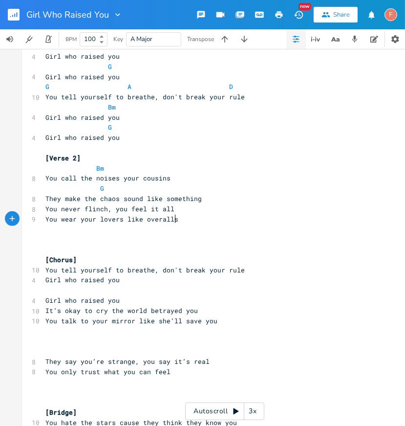
click at [230, 198] on pre "They make the chaos sound like something" at bounding box center [219, 198] width 353 height 10
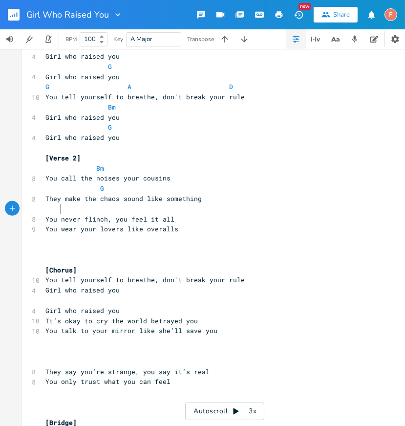
click at [106, 224] on pre "You wear your lovers like overalls" at bounding box center [219, 229] width 353 height 10
type textarea ","
click at [106, 224] on pre "You wear your lovers like overalls" at bounding box center [219, 229] width 353 height 10
click at [107, 229] on span "You wear your lovers like overalls" at bounding box center [111, 228] width 133 height 9
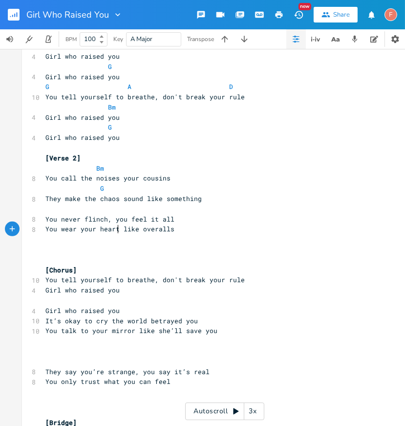
scroll to position [0, 15]
type textarea "heart"
click at [64, 179] on span "You call the noises your cousins" at bounding box center [107, 177] width 125 height 9
type textarea "say"
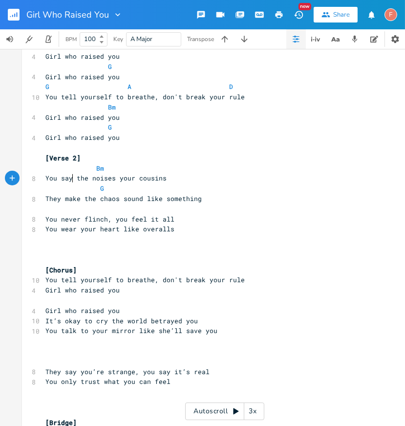
scroll to position [0, 9]
click at [119, 178] on span "You say the noises your cousins" at bounding box center [105, 177] width 121 height 9
type textarea "are your"
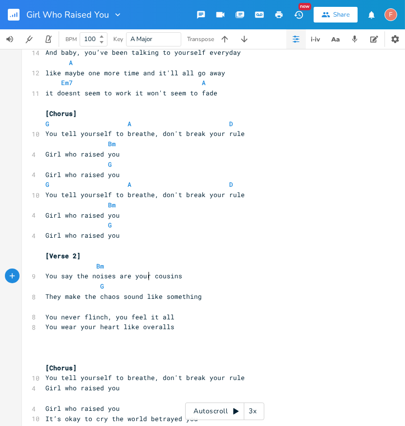
scroll to position [336, 0]
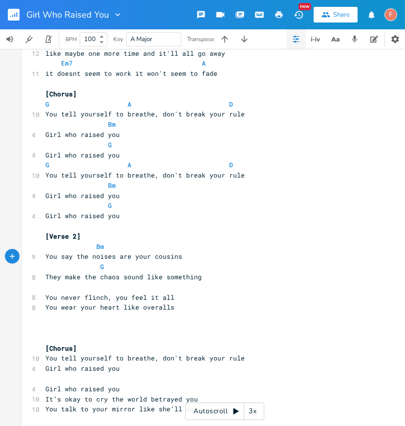
click at [106, 289] on pre at bounding box center [219, 287] width 353 height 10
type textarea "D"
click at [225, 226] on pre "​" at bounding box center [219, 226] width 353 height 10
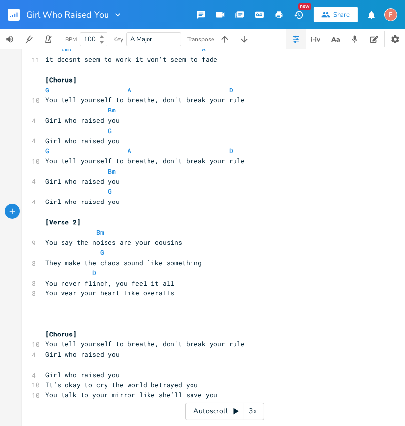
scroll to position [358, 0]
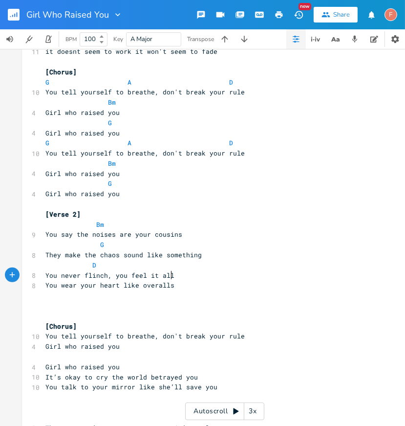
click at [209, 275] on pre "You never flinch, you feel it all" at bounding box center [219, 275] width 353 height 10
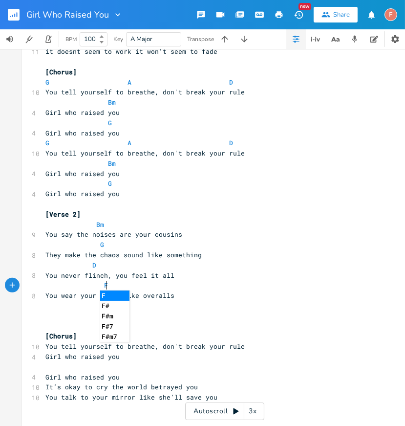
scroll to position [437, 0]
type textarea "F#m"
click at [265, 224] on pre "Bm" at bounding box center [219, 224] width 353 height 10
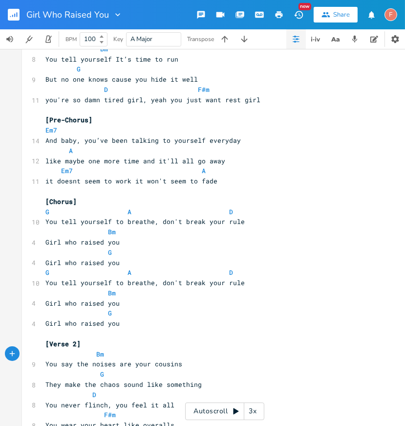
scroll to position [220, 0]
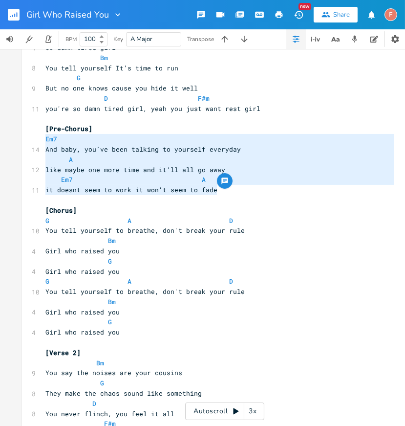
type textarea "[Pre-Chorus] Em7 And baby, you’ve been talking to yourself everyday A like mayb…"
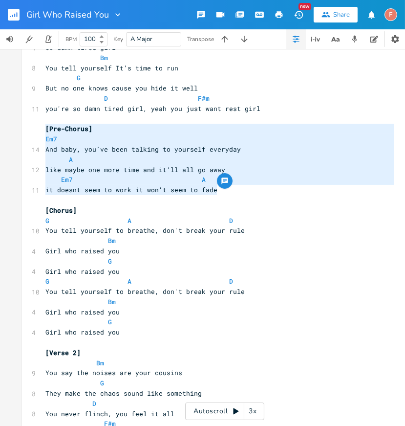
drag, startPoint x: 249, startPoint y: 193, endPoint x: 0, endPoint y: 132, distance: 256.6
click at [0, 132] on div "Bm E A D G B E × Previous 1 of 25 Next Play G E A D G B E Previous 1 of 21 Next…" at bounding box center [225, 237] width 450 height 377
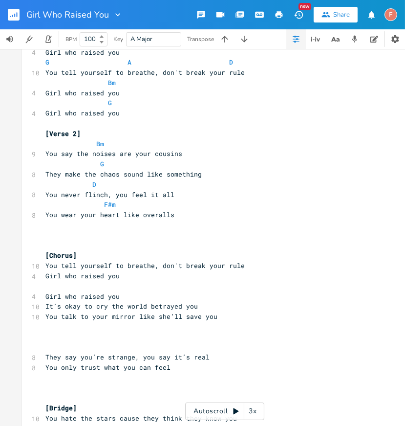
scroll to position [462, 0]
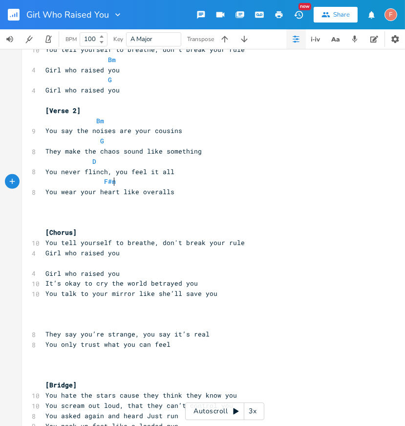
click at [239, 178] on pre "F#m" at bounding box center [219, 181] width 353 height 10
click at [239, 191] on pre "You wear your heart like overalls" at bounding box center [219, 192] width 353 height 10
click at [215, 190] on pre "You wear your heart like overalls" at bounding box center [219, 192] width 353 height 10
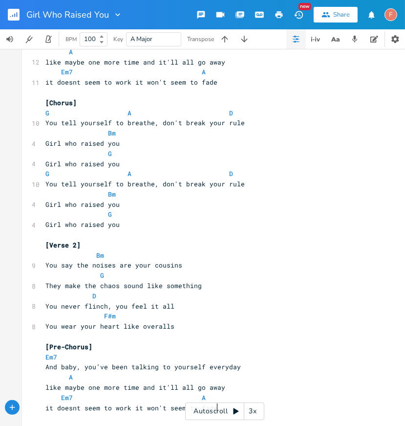
scroll to position [316, 0]
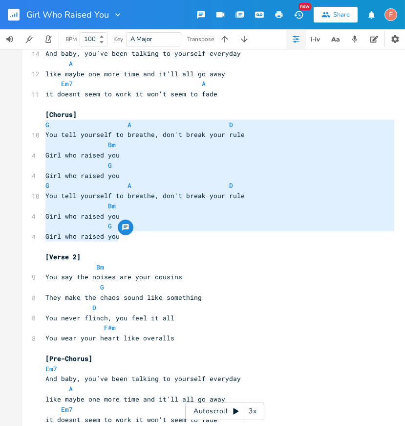
type textarea "[Chorus] G A D You tell yourself to breathe, don't break your rule Bm Girl who …"
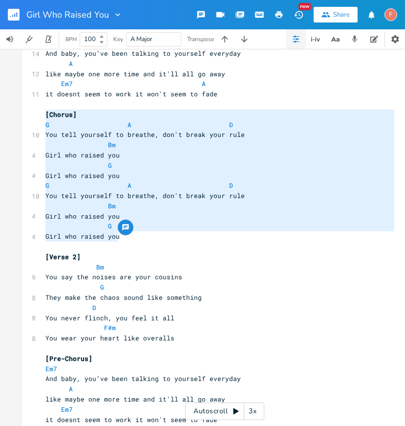
drag, startPoint x: 145, startPoint y: 234, endPoint x: 0, endPoint y: 115, distance: 187.1
click at [0, 115] on div "Bm E A D G B E × Previous 1 of 25 Next Play G E A D G B E Previous 1 of 21 Next…" at bounding box center [225, 237] width 450 height 377
click at [215, 314] on pre "You never flinch, you feel it all" at bounding box center [219, 318] width 353 height 10
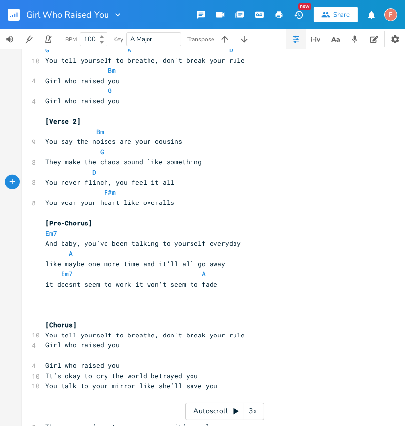
scroll to position [476, 0]
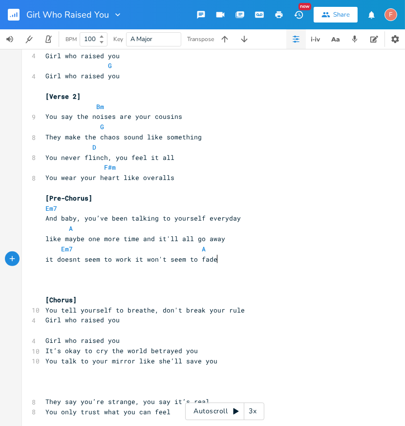
click at [228, 261] on pre "it doesnt seem to work it won't seem to fade" at bounding box center [219, 259] width 353 height 10
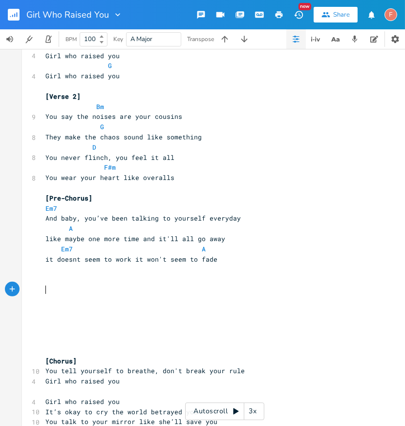
click at [195, 284] on pre "​" at bounding box center [219, 289] width 353 height 10
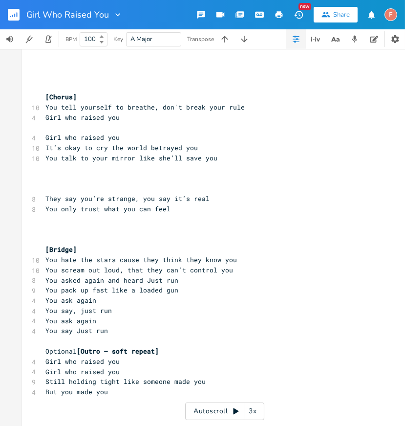
scroll to position [862, 0]
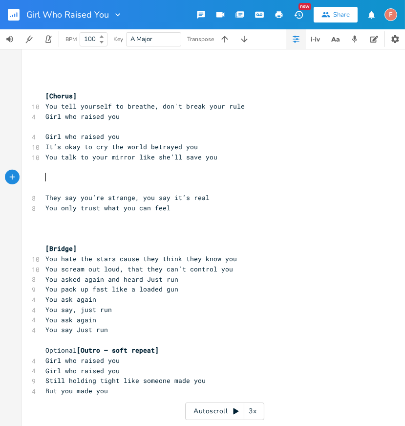
click at [197, 175] on pre "​" at bounding box center [219, 177] width 353 height 10
click at [201, 239] on pre "​" at bounding box center [219, 238] width 353 height 10
click at [208, 243] on pre "[Bridge]" at bounding box center [219, 248] width 353 height 10
type textarea "You hate the stars cause"
drag, startPoint x: 135, startPoint y: 257, endPoint x: 27, endPoint y: 255, distance: 107.5
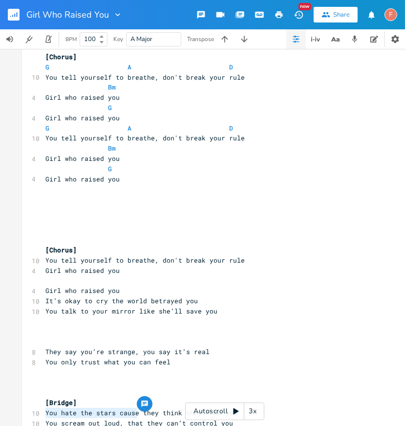
scroll to position [702, 0]
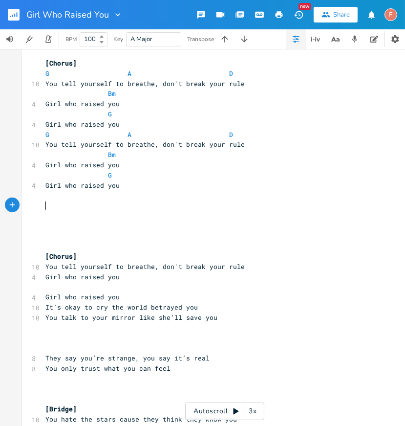
click at [136, 200] on pre "​" at bounding box center [219, 205] width 353 height 10
paste textarea "["
click at [144, 183] on pre "Girl who raised you" at bounding box center [219, 185] width 353 height 10
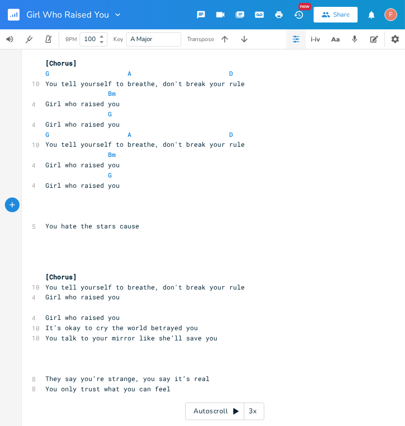
scroll to position [0, 3]
type textarea "[]"
type textarea "brige"
type textarea "i"
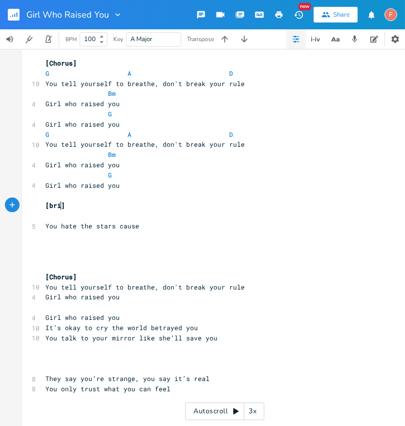
type textarea "i"
type textarea "id"
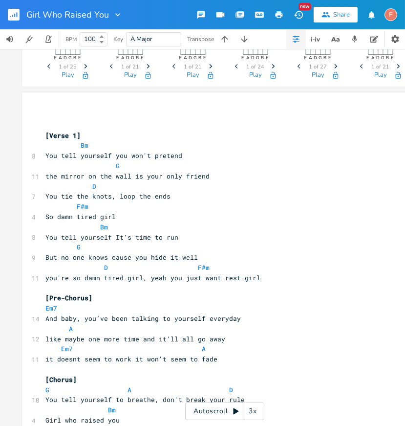
scroll to position [53, 0]
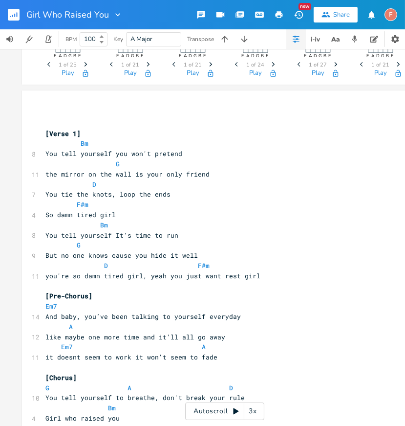
type textarea "dge"
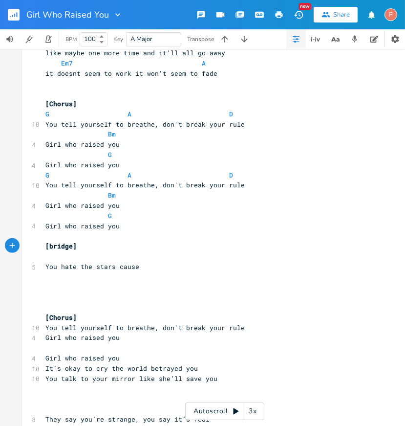
scroll to position [645, 0]
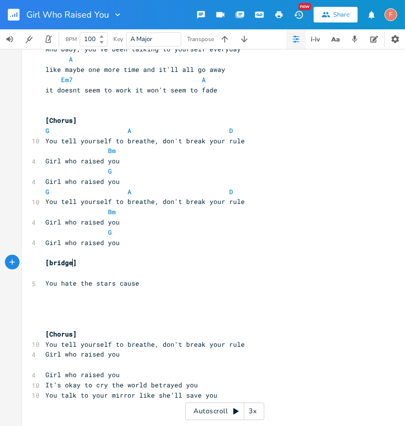
click at [118, 116] on pre "[Chorus]" at bounding box center [219, 120] width 353 height 10
click at [176, 114] on pre "​" at bounding box center [219, 110] width 353 height 10
click at [174, 263] on pre "[bridge]" at bounding box center [219, 262] width 353 height 10
click at [176, 285] on pre "You hate the stars cause" at bounding box center [219, 283] width 353 height 10
click at [174, 274] on pre "​" at bounding box center [219, 273] width 353 height 10
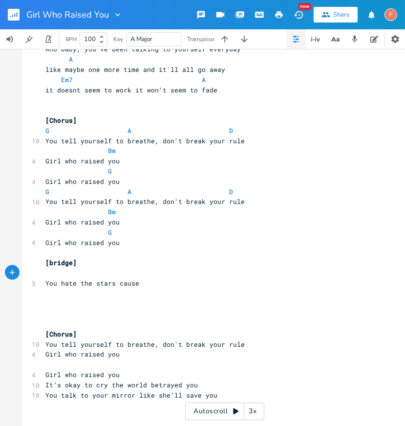
click at [173, 244] on pre "Girl who raised you" at bounding box center [219, 242] width 353 height 10
click at [175, 257] on pre "[bridge]" at bounding box center [219, 262] width 353 height 10
click at [184, 263] on pre "[bridge]" at bounding box center [219, 262] width 353 height 10
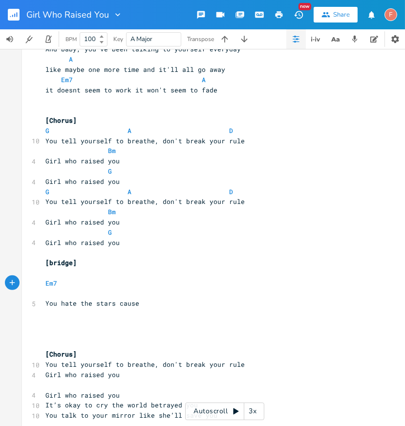
type textarea "Em7D"
type textarea "7"
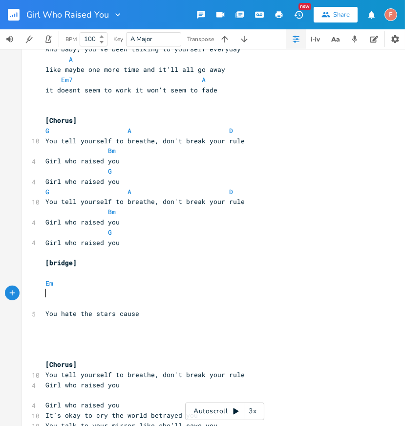
scroll to position [0, 4]
type textarea "DBm"
type textarea "D"
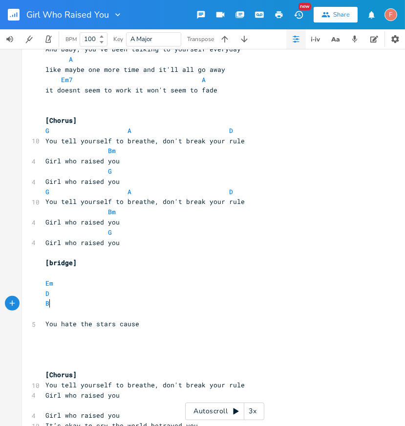
scroll to position [0, 9]
type textarea "BmE"
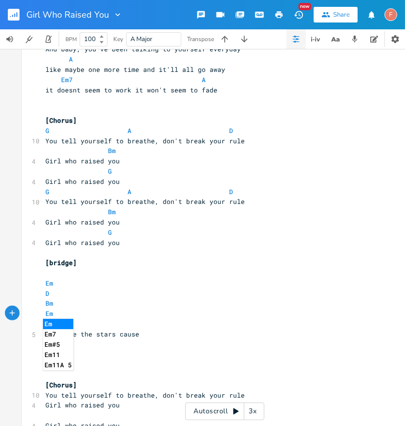
type textarea "Em"
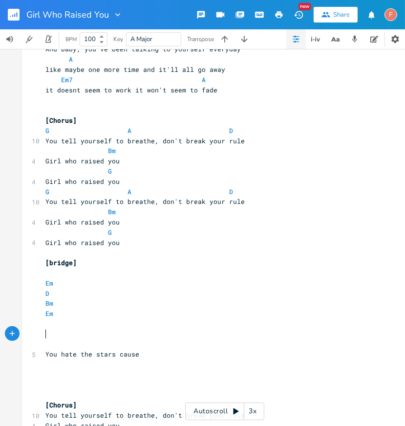
click at [66, 283] on pre "Em" at bounding box center [219, 283] width 353 height 10
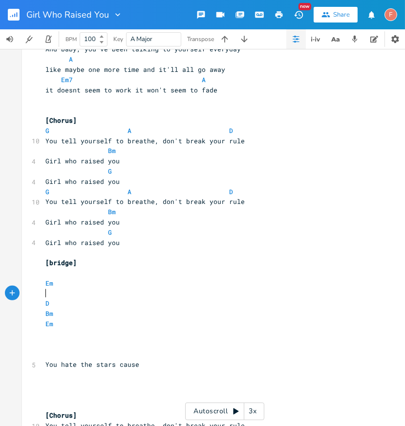
type textarea "A"
click at [98, 264] on pre "[bridge]" at bounding box center [219, 262] width 353 height 10
click at [134, 236] on pre "G" at bounding box center [219, 232] width 353 height 10
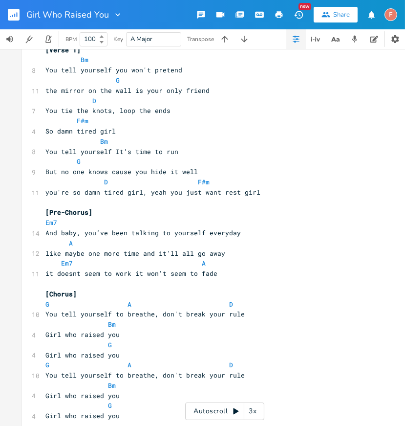
scroll to position [565, 0]
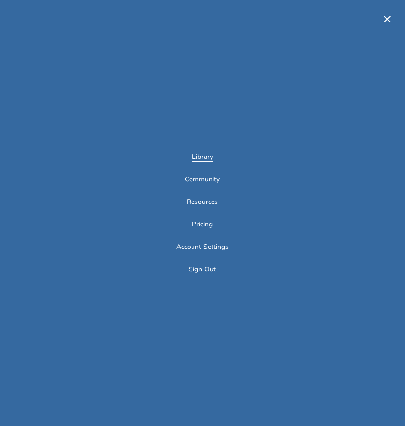
click at [198, 155] on link "Library" at bounding box center [202, 157] width 21 height 8
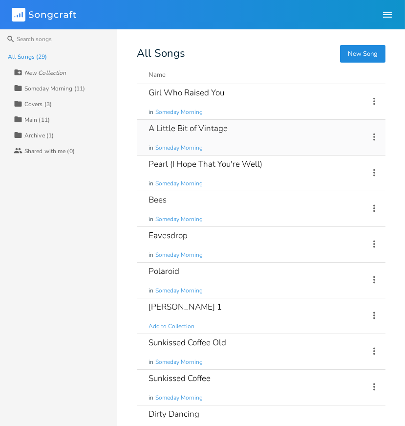
click at [213, 128] on div "A Little Bit of Vintage" at bounding box center [188, 128] width 79 height 8
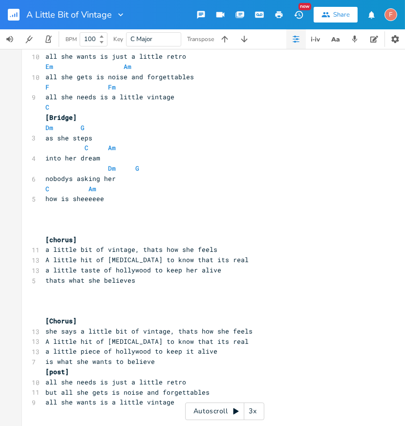
scroll to position [177, 0]
